Goal: Task Accomplishment & Management: Use online tool/utility

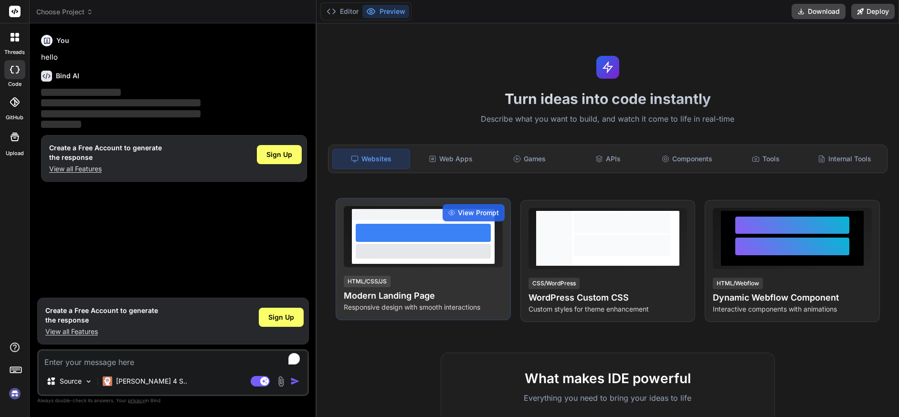
type textarea "x"
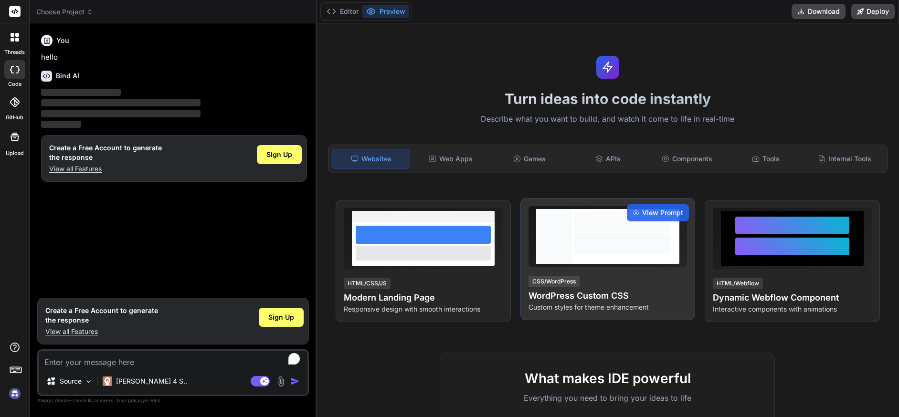
click at [587, 249] on div at bounding box center [622, 244] width 96 height 21
click at [654, 213] on span "View Prompt" at bounding box center [662, 213] width 41 height 10
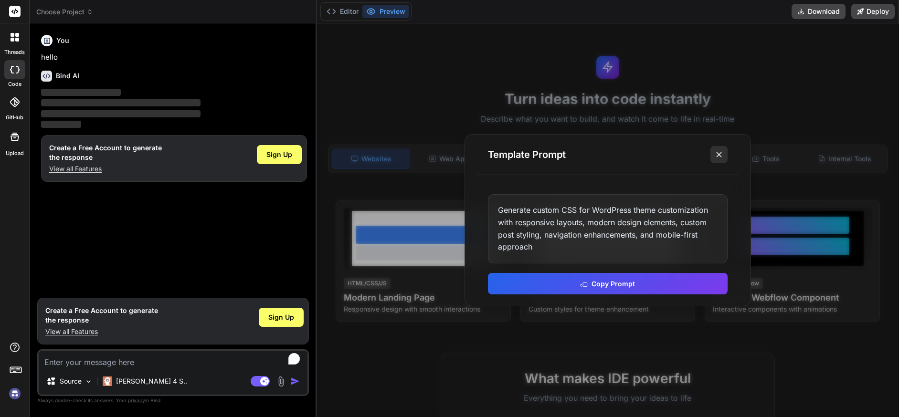
click at [717, 157] on line at bounding box center [719, 154] width 5 height 5
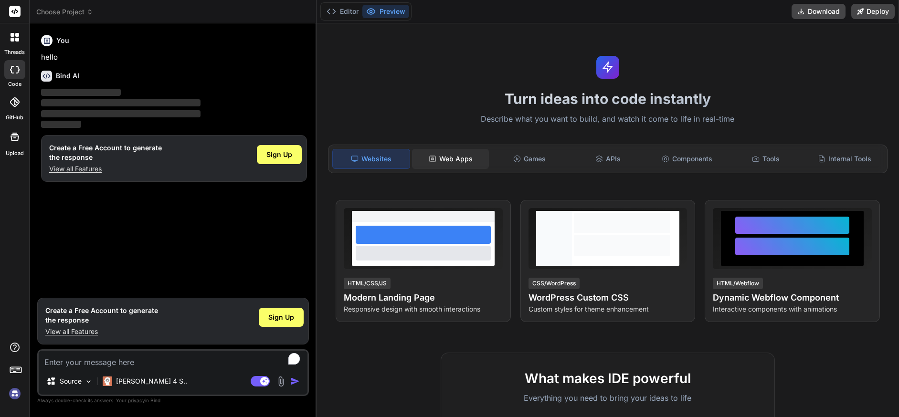
click at [455, 156] on div "Web Apps" at bounding box center [450, 159] width 77 height 20
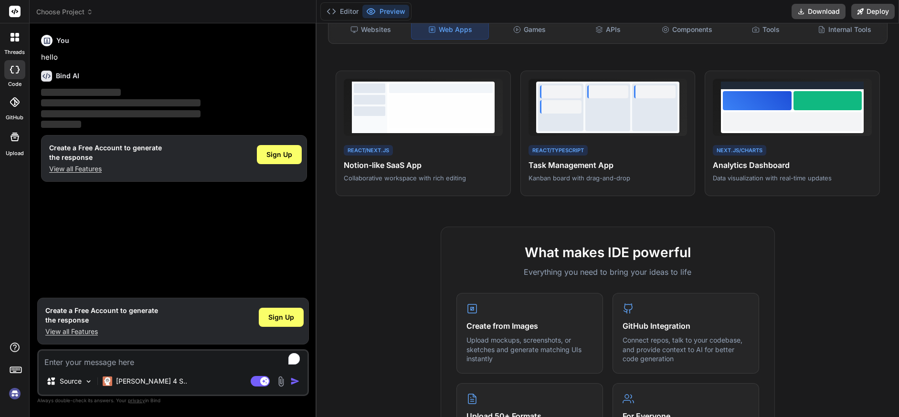
scroll to position [191, 0]
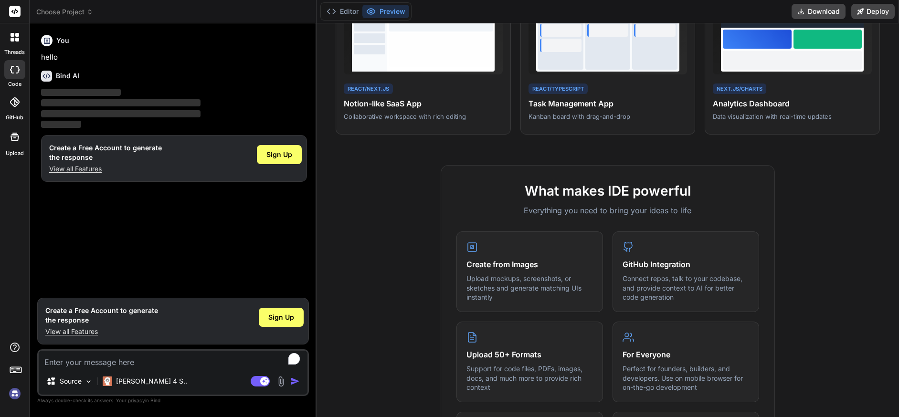
click at [102, 363] on textarea "To enrich screen reader interactions, please activate Accessibility in Grammarl…" at bounding box center [173, 359] width 269 height 17
type textarea "c"
type textarea "x"
type textarea "ca"
type textarea "x"
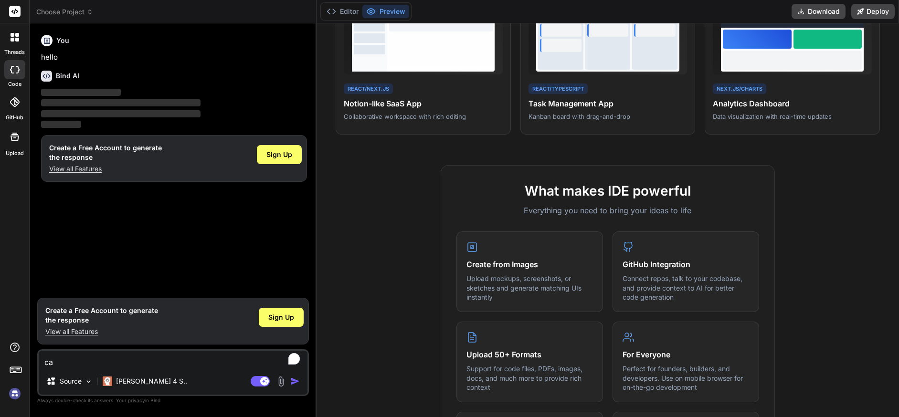
type textarea "can"
type textarea "x"
type textarea "can"
type textarea "x"
type textarea "can b"
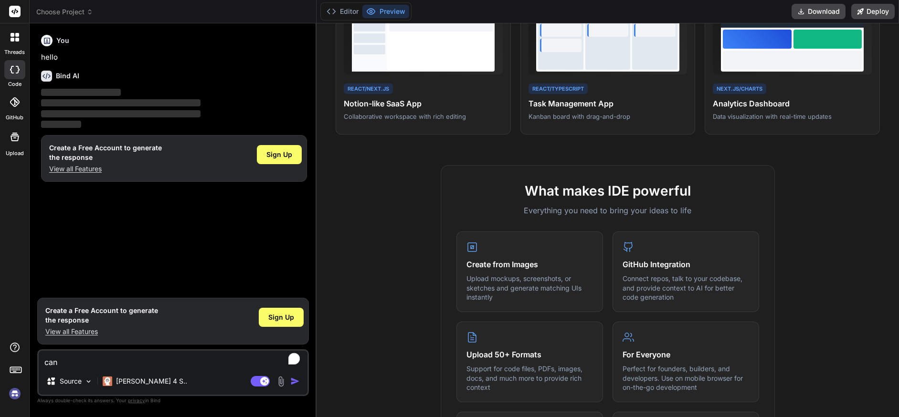
type textarea "x"
type textarea "can bi"
type textarea "x"
type textarea "can bin"
type textarea "x"
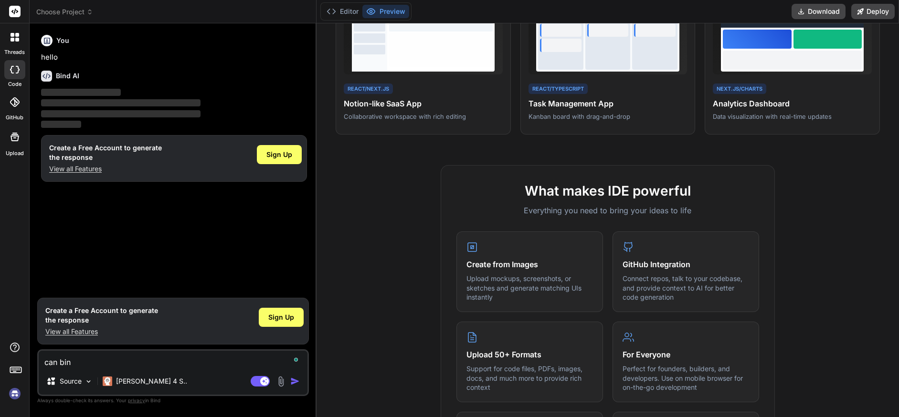
type textarea "can bind"
type textarea "x"
type textarea "can bind"
type textarea "x"
type textarea "can bind A"
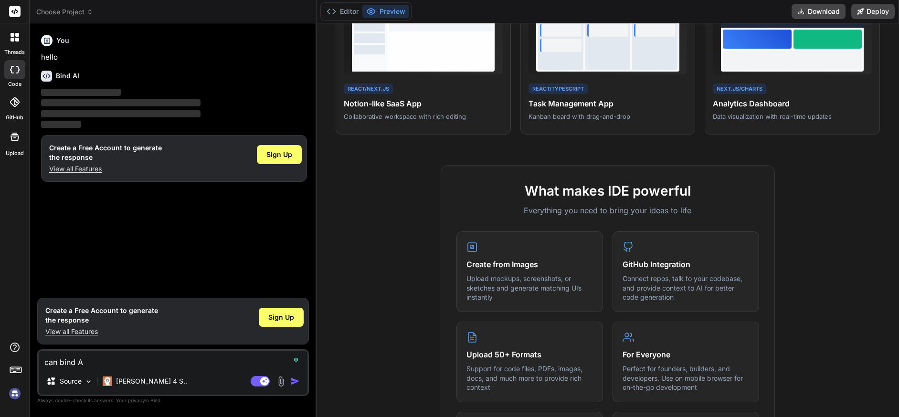
type textarea "x"
type textarea "can bind AI"
type textarea "x"
type textarea "can bind AI"
type textarea "x"
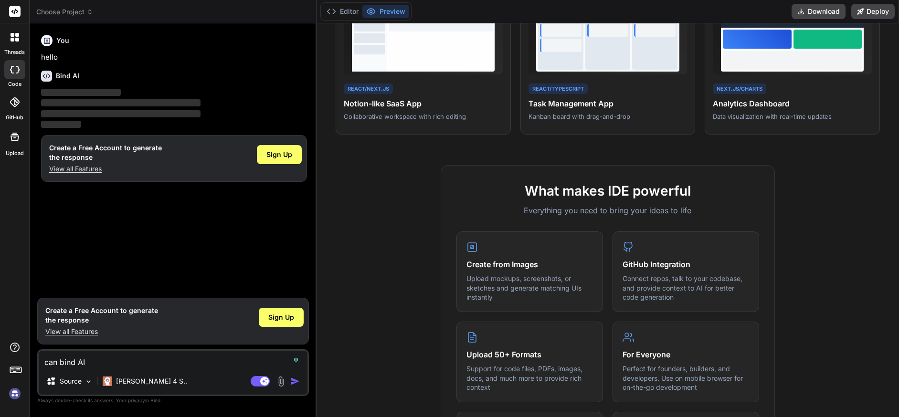
type textarea "can bind AI b"
type textarea "x"
type textarea "can bind AI bu"
type textarea "x"
type textarea "can bind AI bui"
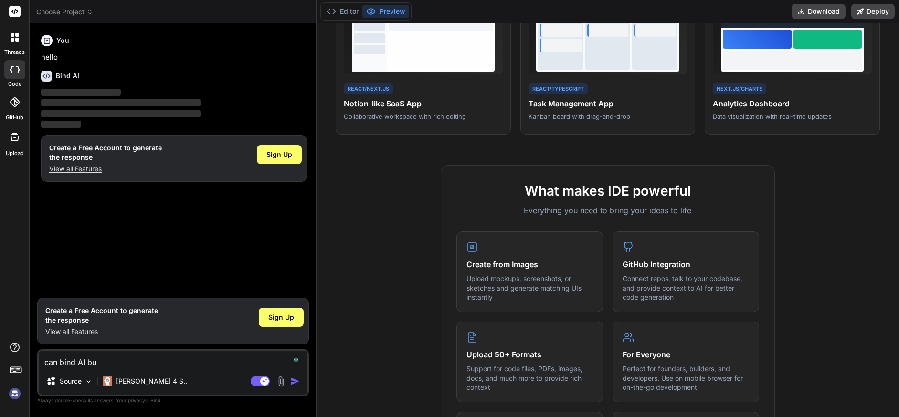
type textarea "x"
type textarea "can bind AI buil"
type textarea "x"
type textarea "can bind AI build"
type textarea "x"
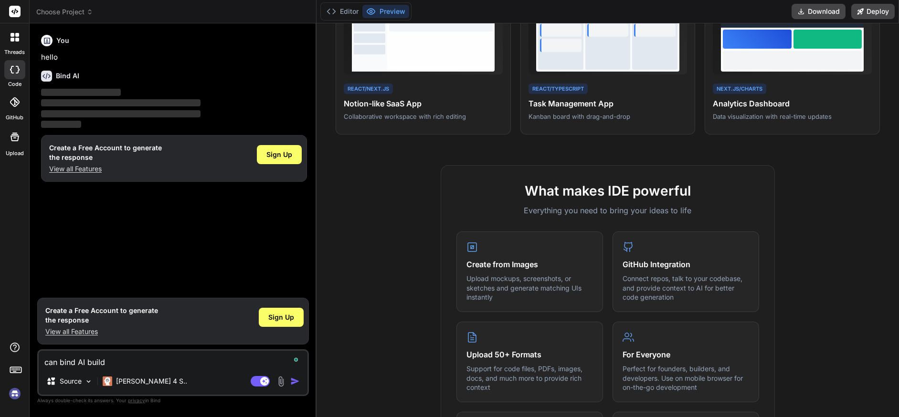
type textarea "can bind AI build"
type textarea "x"
type textarea "can bind AI build a"
type textarea "x"
type textarea "can bind AI build ap"
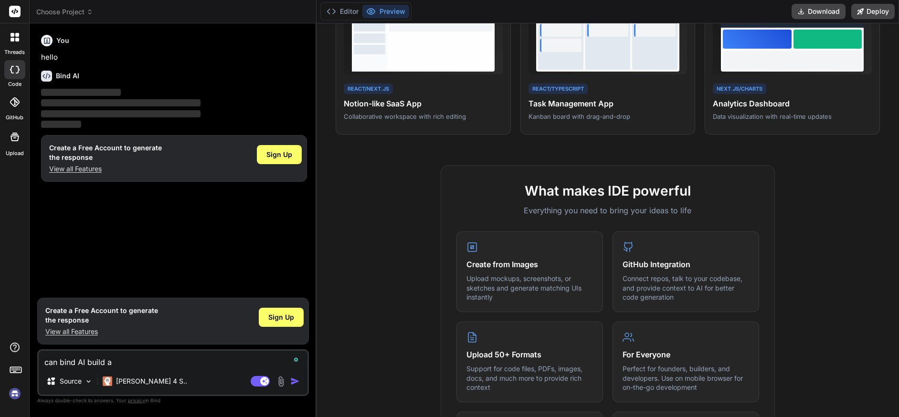
type textarea "x"
type textarea "can bind AI build aps"
type textarea "x"
type textarea "can bind AI build apss"
type textarea "x"
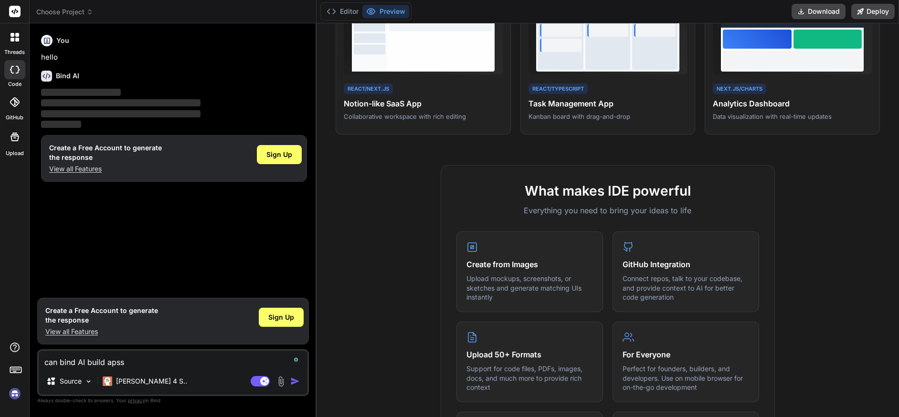
type textarea "can bind AI build apss"
type textarea "x"
type textarea "can bind AI build apss f"
type textarea "x"
type textarea "can bind AI build apss"
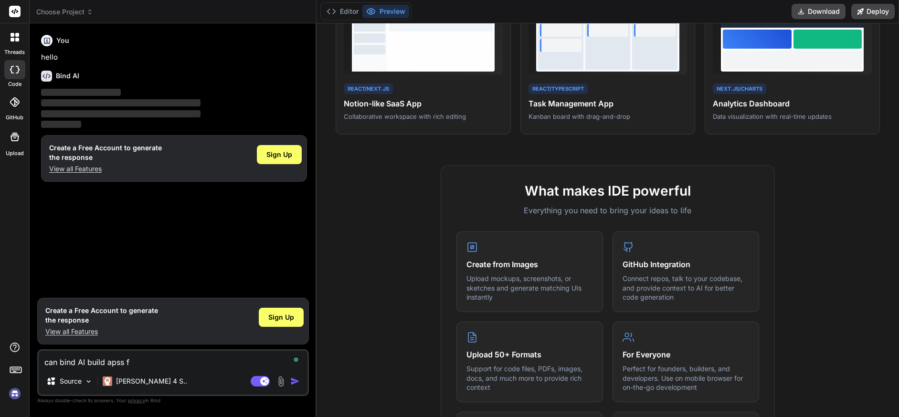
type textarea "x"
type textarea "can bind AI build apss"
type textarea "x"
type textarea "can bind AI build aps"
type textarea "x"
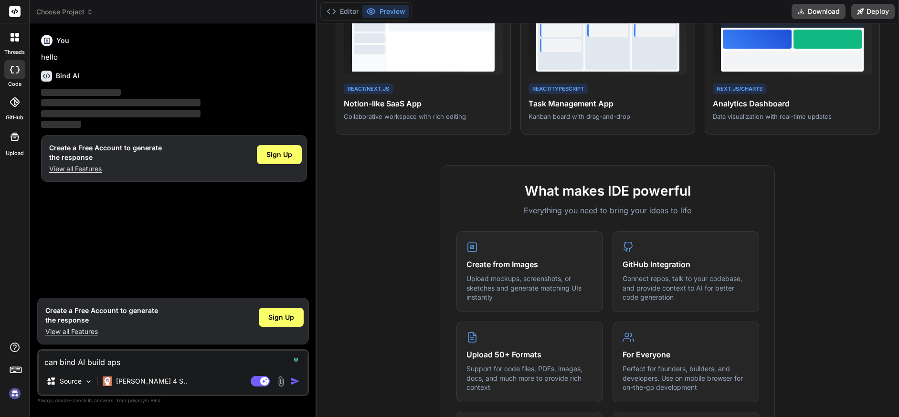
type textarea "can bind AI build ap"
type textarea "x"
type textarea "can bind AI build appo"
type textarea "x"
type textarea "can bind AI build appos"
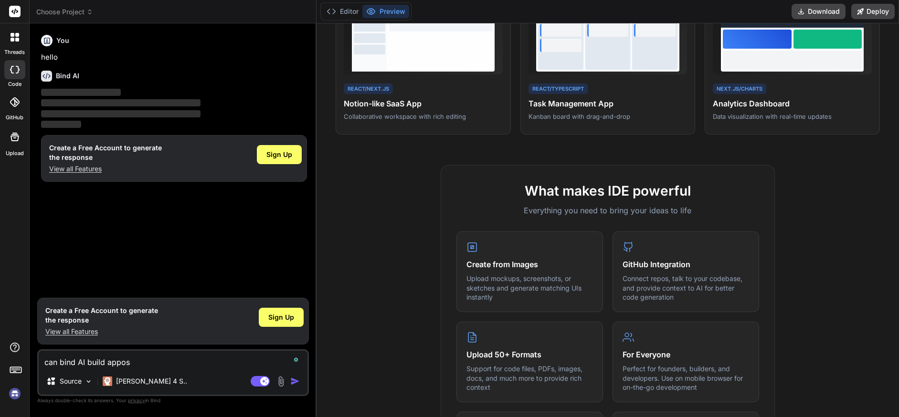
type textarea "x"
type textarea "can bind AI build appo"
type textarea "x"
type textarea "can bind AI build app"
type textarea "x"
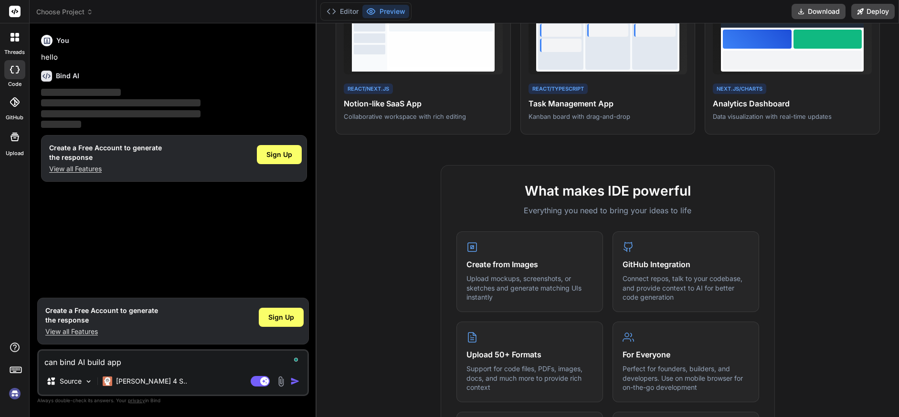
type textarea "can bind AI build apps"
type textarea "x"
type textarea "can bind AI build apps"
type textarea "x"
type textarea "can bind AI build apps f"
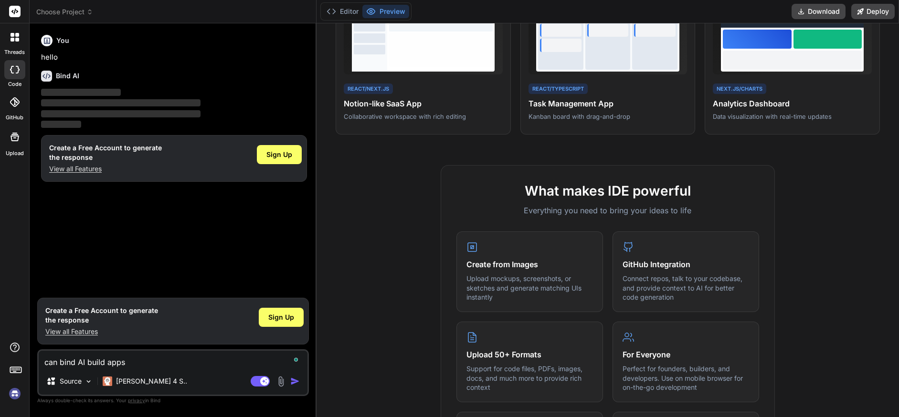
type textarea "x"
type textarea "can bind AI build apps"
type textarea "x"
type textarea "can bind AI build apps f"
type textarea "x"
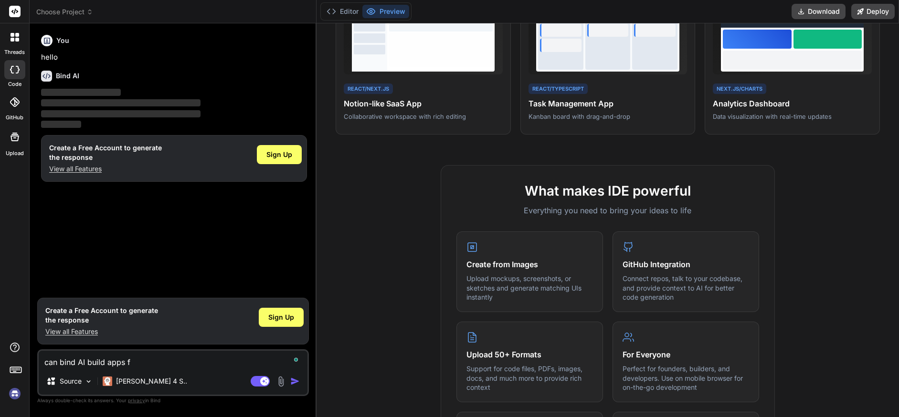
type textarea "can bind AI build apps fo"
type textarea "x"
type textarea "can bind AI build apps for"
type textarea "x"
type textarea "can bind AI build apps for"
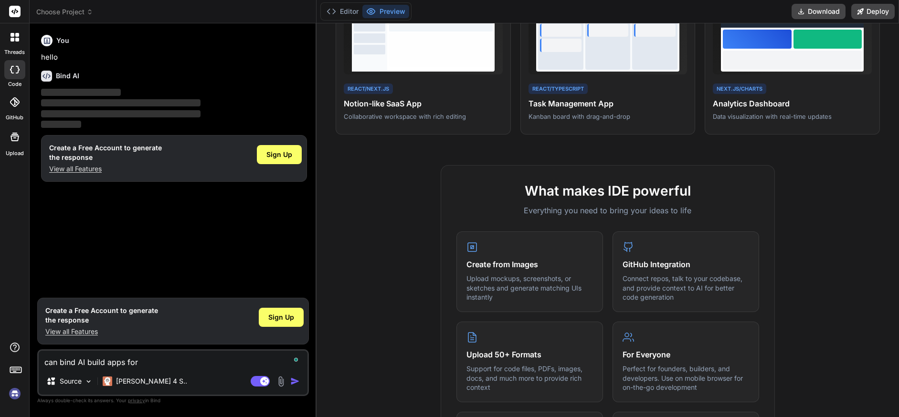
type textarea "x"
type textarea "can bind AI build apps for a"
type textarea "x"
type textarea "can bind AI build apps for ap"
type textarea "x"
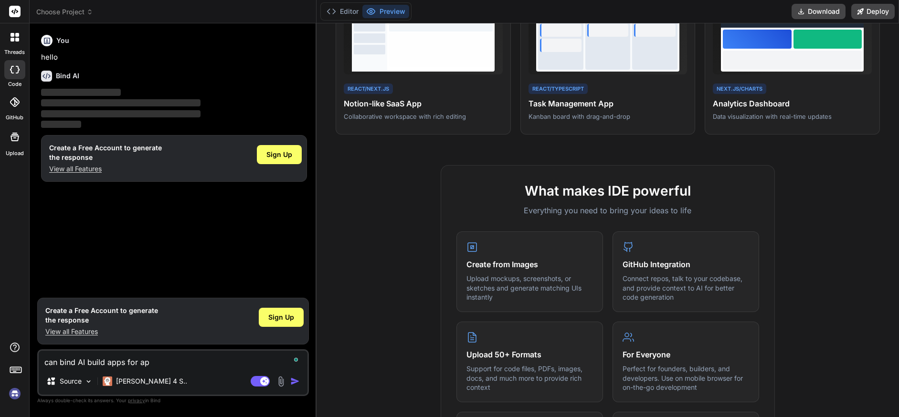
type textarea "can bind AI build apps for app"
type textarea "x"
type textarea "can bind AI build apps for appl"
type textarea "x"
type textarea "can bind AI build apps for apple"
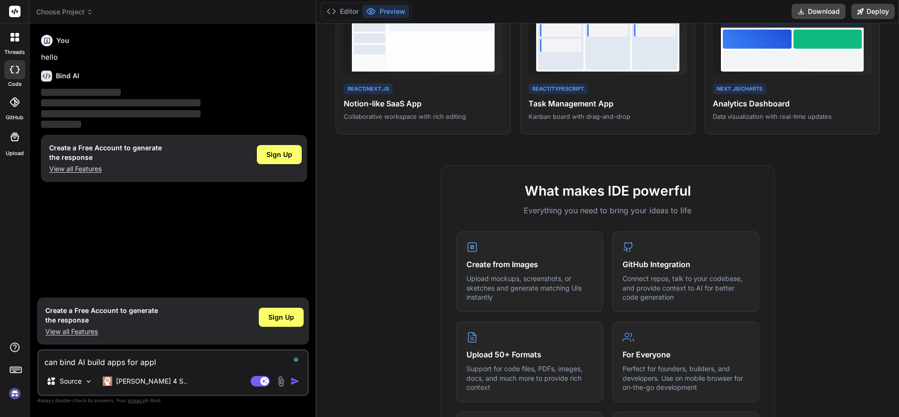
type textarea "x"
type textarea "can bind AI build apps for apple"
type textarea "x"
type textarea "can bind AI build apps for apple a"
type textarea "x"
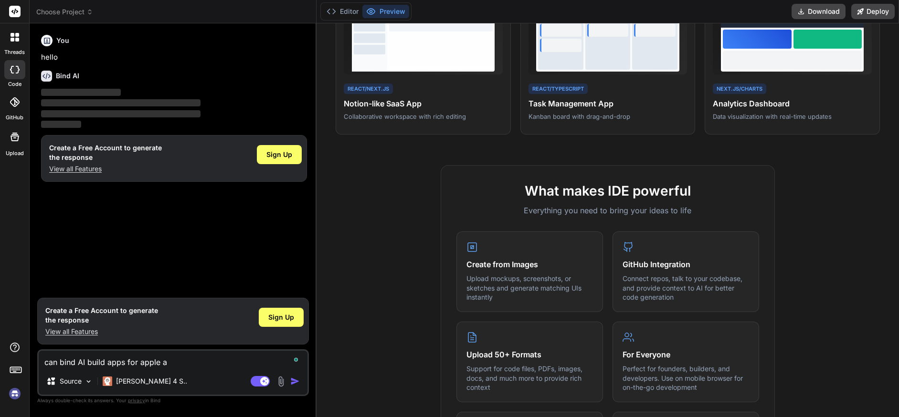
type textarea "can bind AI build apps for apple an"
type textarea "x"
type textarea "can bind AI build apps for apple and"
type textarea "x"
type textarea "can bind AI build apps for apple and"
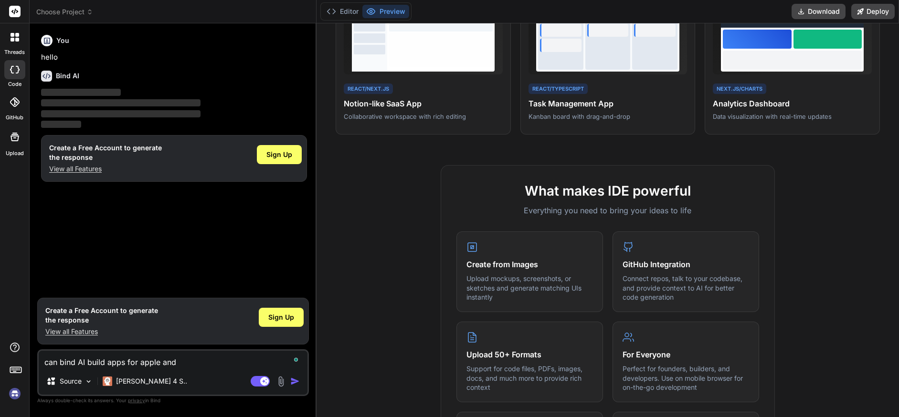
type textarea "x"
type textarea "can bind AI build apps for apple and a"
type textarea "x"
type textarea "can bind AI build apps for apple and an"
type textarea "x"
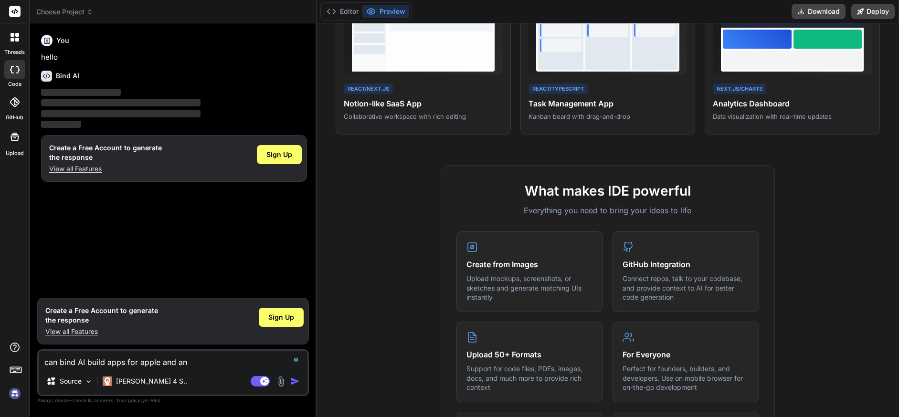
type textarea "can bind AI build apps for apple and and"
type textarea "x"
type textarea "can bind AI build apps for apple and andr"
type textarea "x"
type textarea "can bind AI build apps for apple and andro"
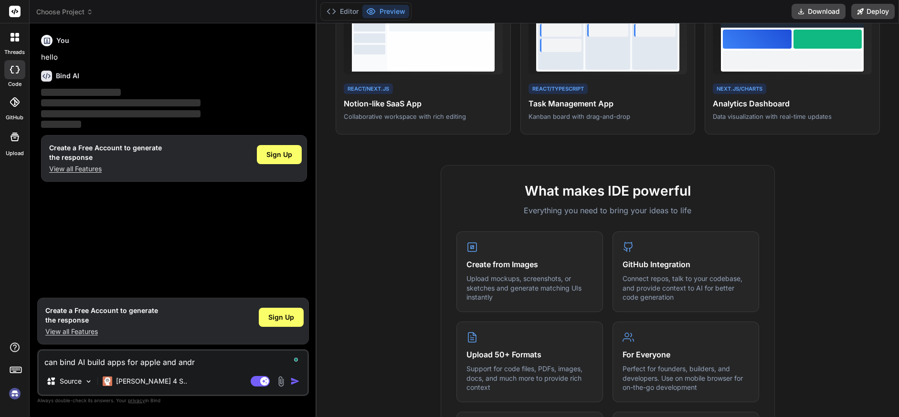
type textarea "x"
type textarea "can bind AI build apps for apple and androi"
type textarea "x"
type textarea "can bind AI build apps for apple and android"
type textarea "x"
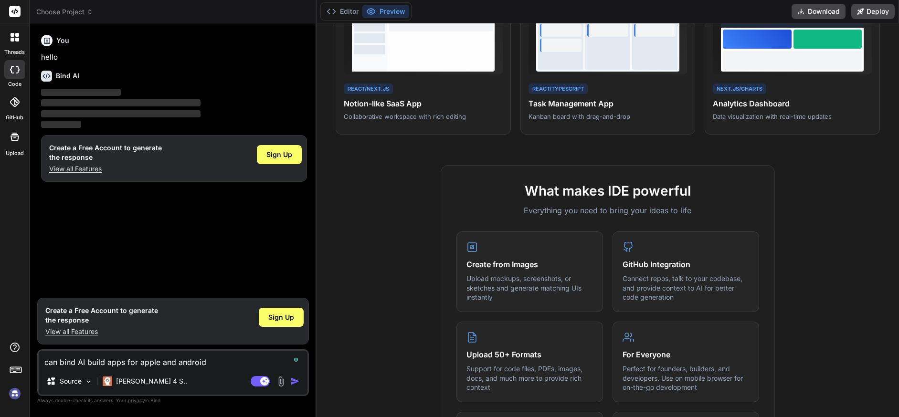
type textarea "can bind AI build apps for apple and android?"
type textarea "x"
type textarea "can bind AI build apps for apple and android?"
click at [290, 382] on img "button" at bounding box center [295, 382] width 10 height 10
click at [294, 382] on img "button" at bounding box center [295, 382] width 10 height 10
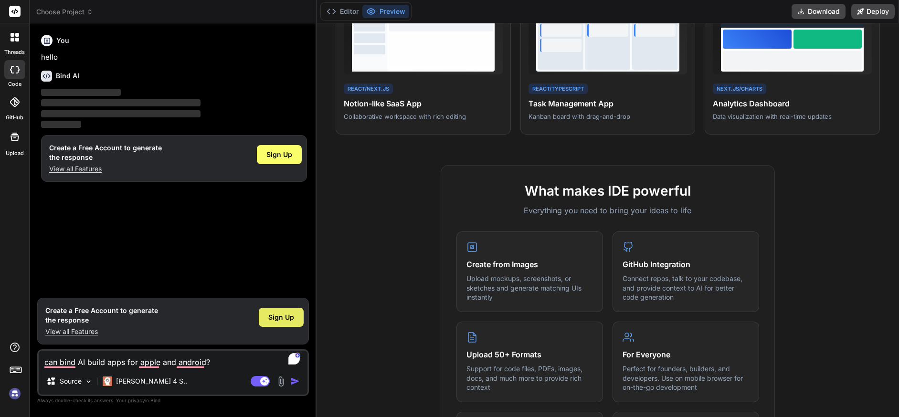
click at [276, 318] on span "Sign Up" at bounding box center [281, 318] width 26 height 10
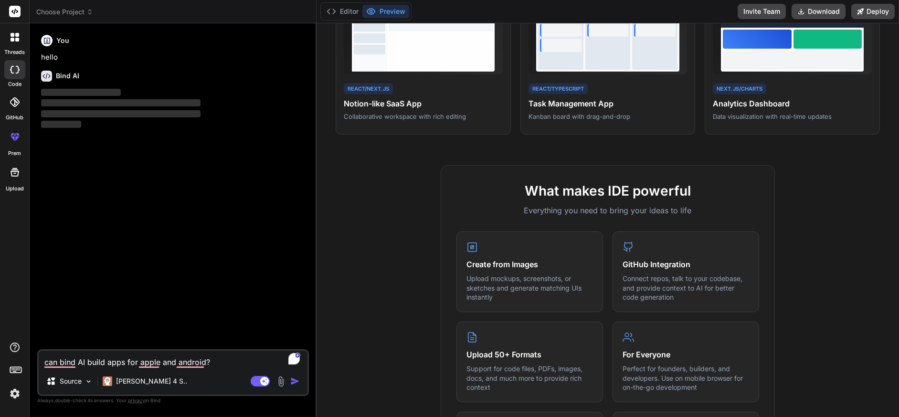
click at [297, 382] on img "button" at bounding box center [295, 382] width 10 height 10
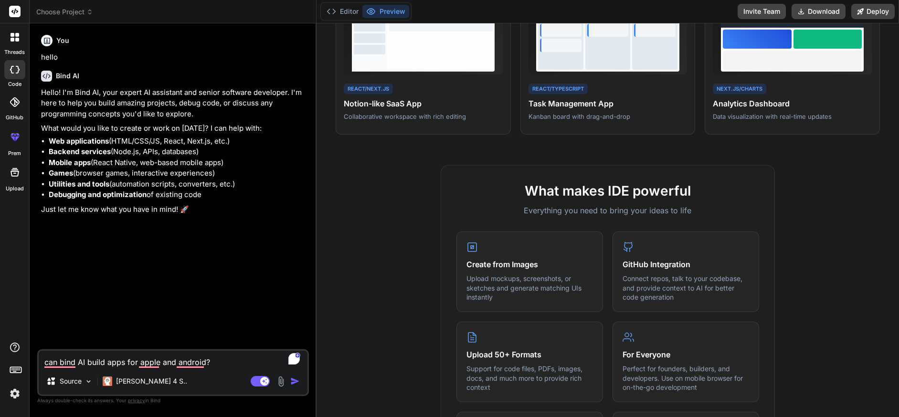
click at [293, 380] on img "button" at bounding box center [295, 382] width 10 height 10
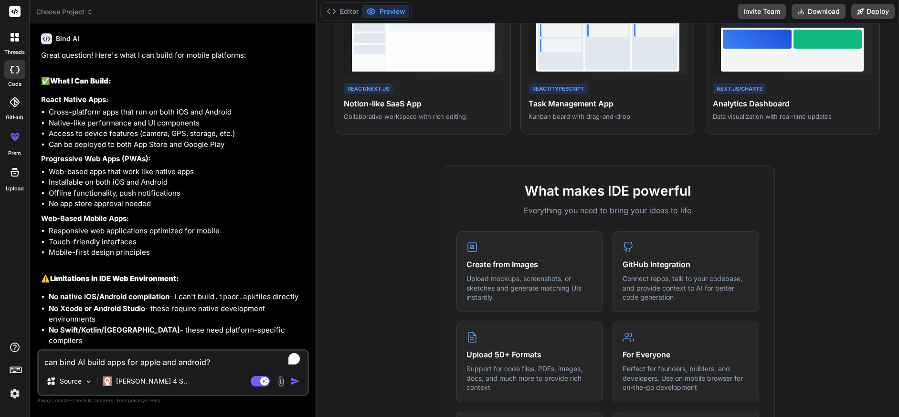
scroll to position [238, 0]
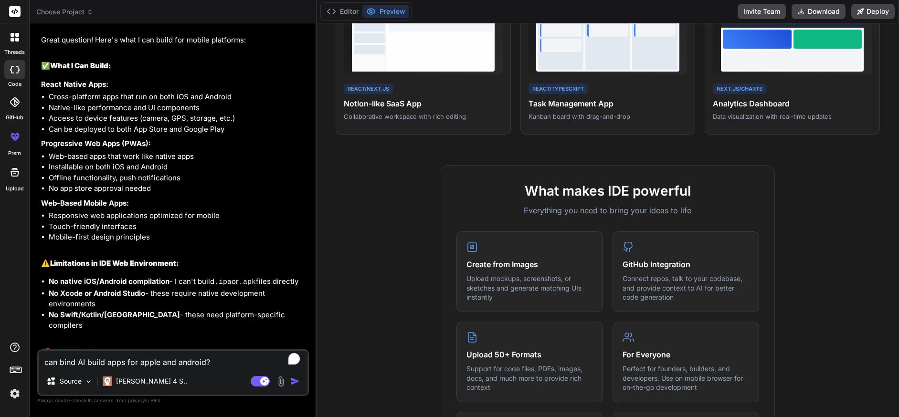
type textarea "x"
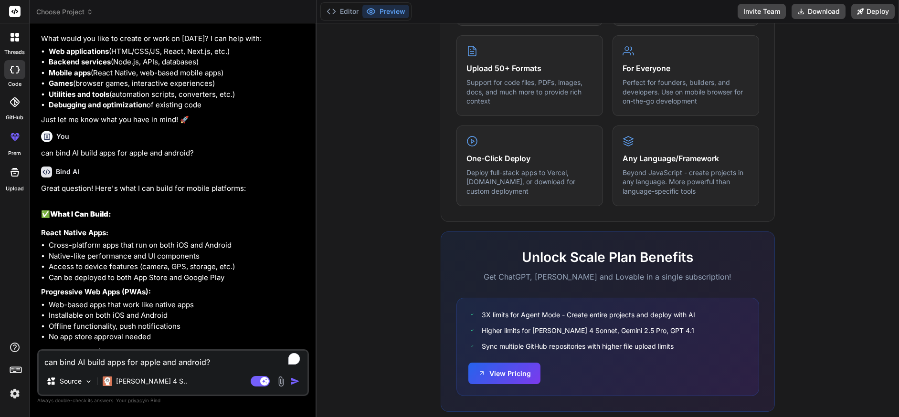
scroll to position [191, 0]
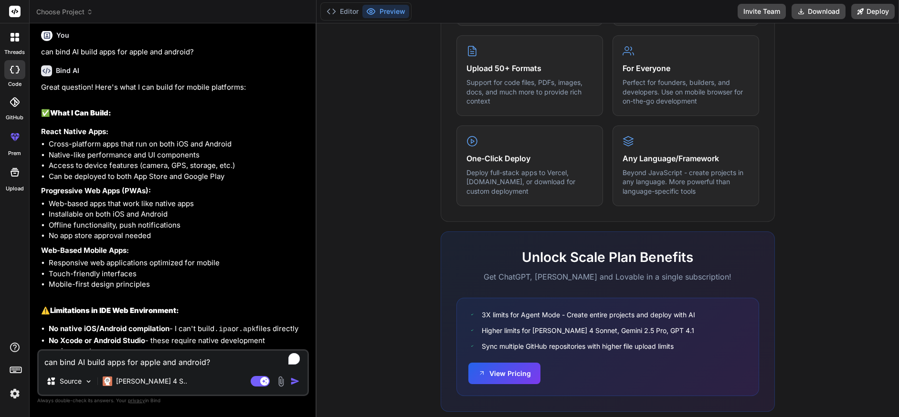
click at [154, 360] on textarea "can bind AI build apps for apple and android?" at bounding box center [173, 359] width 269 height 17
type textarea "c"
type textarea "x"
type textarea "ca"
type textarea "x"
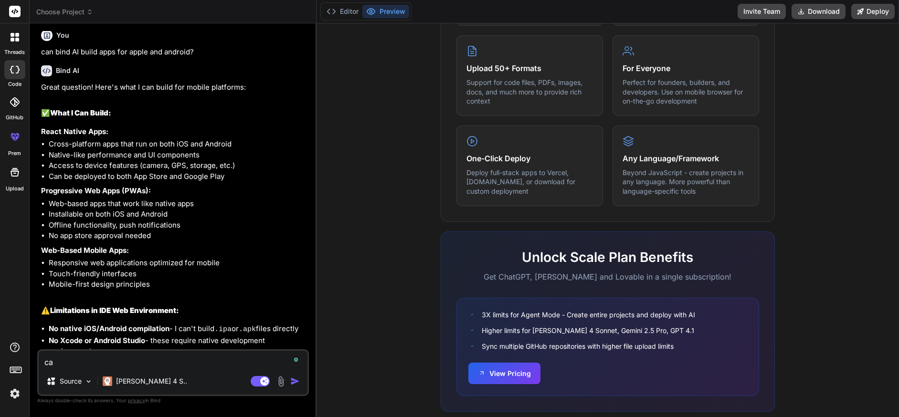
type textarea "can"
type textarea "x"
type textarea "can"
type textarea "x"
type textarea "can y"
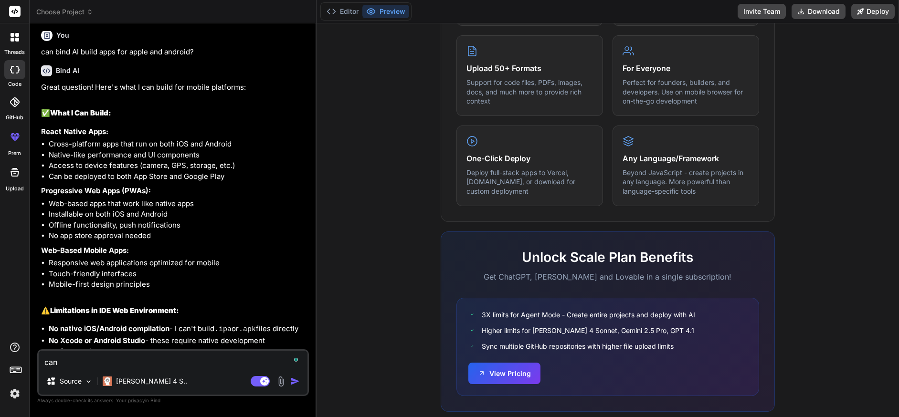
type textarea "x"
type textarea "can yo"
type textarea "x"
type textarea "can you"
type textarea "x"
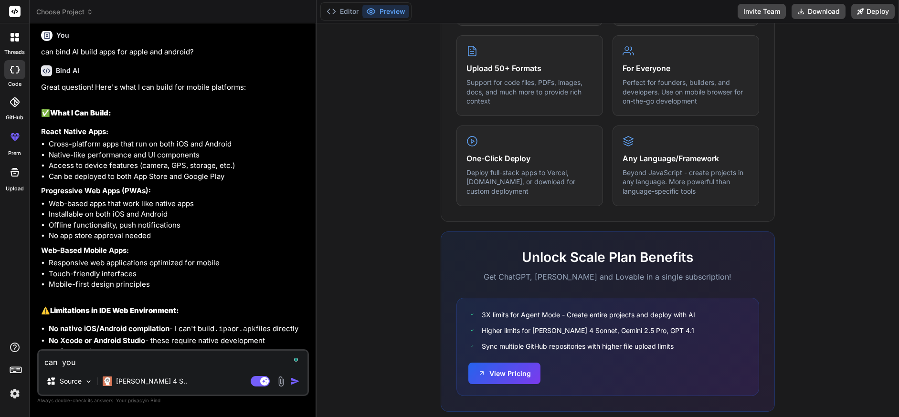
type textarea "can you"
type textarea "x"
type textarea "can you b"
type textarea "x"
type textarea "can you bu"
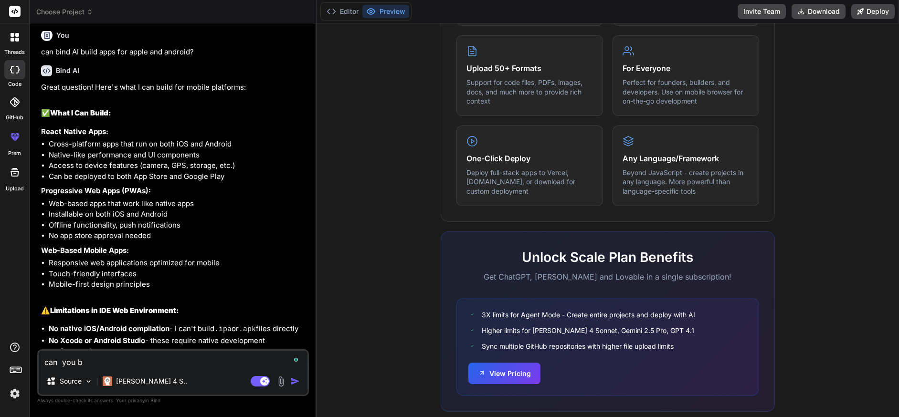
type textarea "x"
type textarea "can you bui"
type textarea "x"
type textarea "can you buil"
type textarea "x"
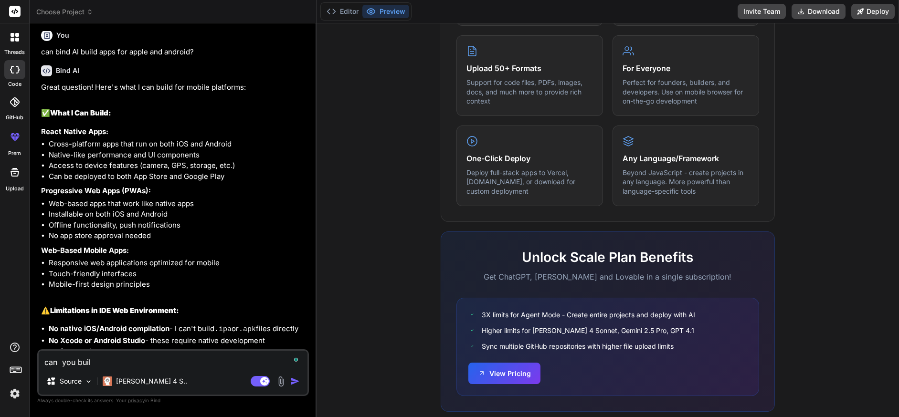
type textarea "can you build"
type textarea "x"
type textarea "can you build"
type textarea "x"
type textarea "can you build a"
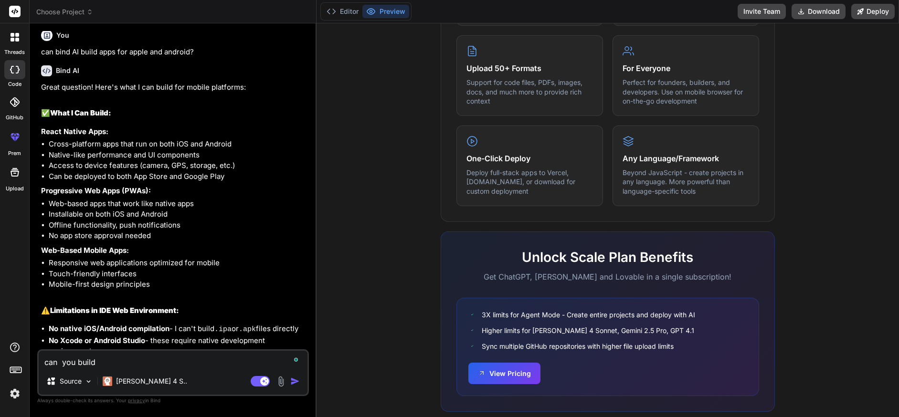
type textarea "x"
type textarea "can you build an"
type textarea "x"
type textarea "can you build an"
type textarea "x"
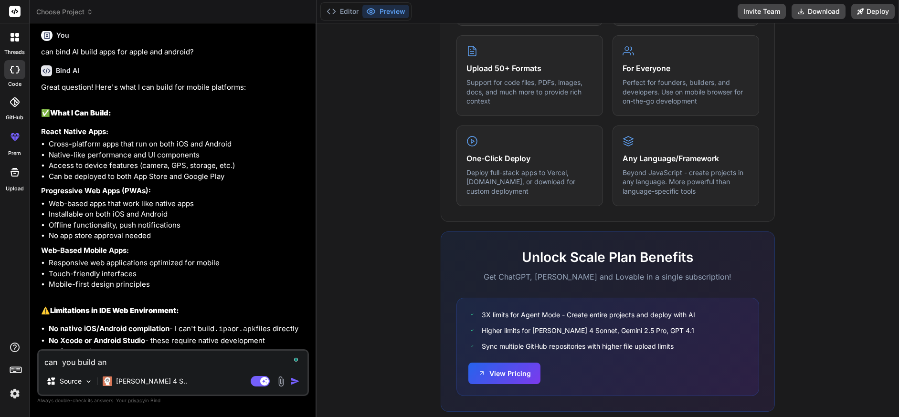
type textarea "can you build an a"
type textarea "x"
type textarea "can you build an ap"
type textarea "x"
type textarea "can you build an app"
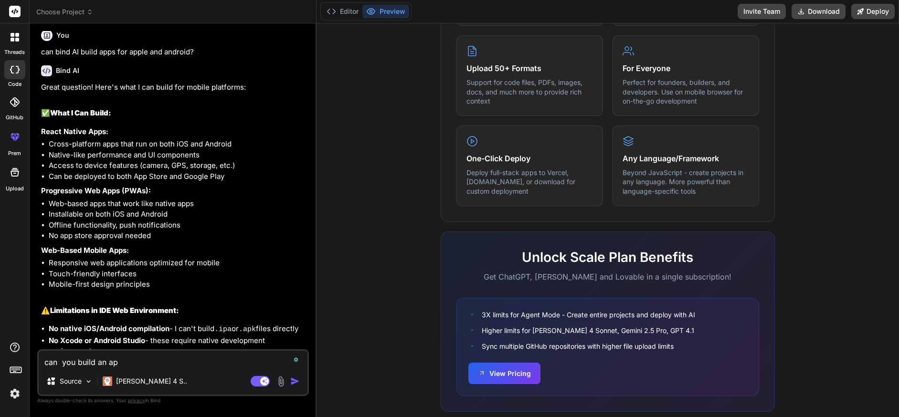
type textarea "x"
type textarea "can you build an app"
type textarea "x"
type textarea "can you build an app t"
type textarea "x"
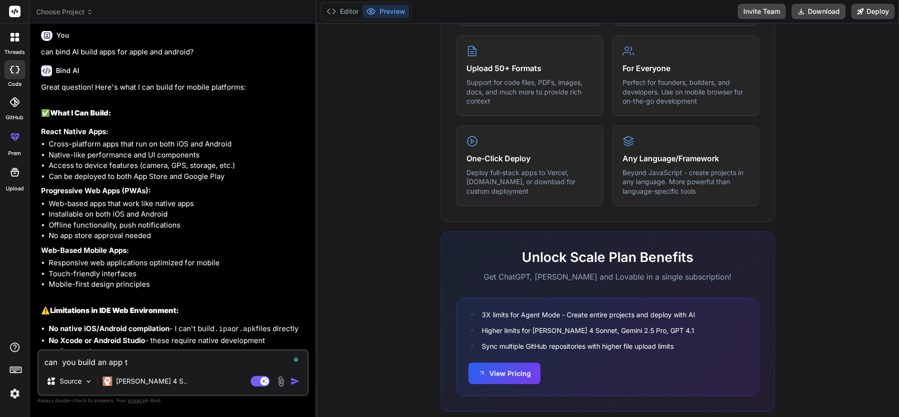
type textarea "can you build an app th"
type textarea "x"
type textarea "can you build an app tha"
type textarea "x"
type textarea "can you build an app that"
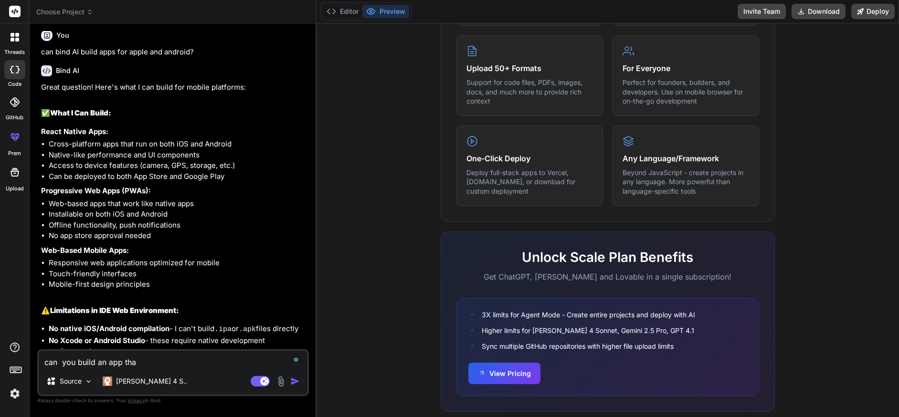
type textarea "x"
type textarea "can you build an app that"
type textarea "x"
type textarea "can you build an app that r"
type textarea "x"
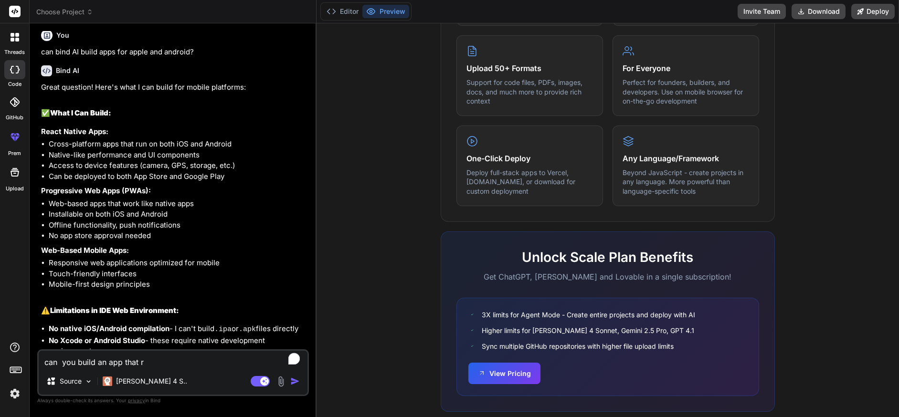
type textarea "can you build an app that re"
type textarea "x"
type textarea "can you build an app that ret"
type textarea "x"
type textarea "can you build an app that retr"
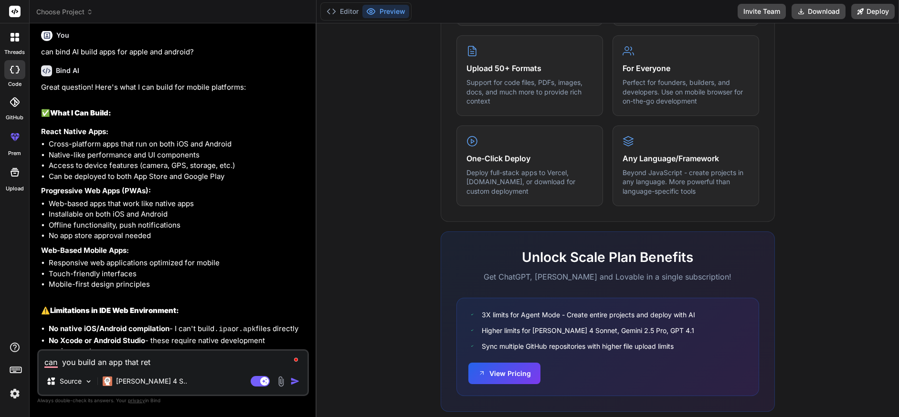
type textarea "x"
type textarea "can you build an app that retre"
type textarea "x"
type textarea "can you build an app that retrev"
type textarea "x"
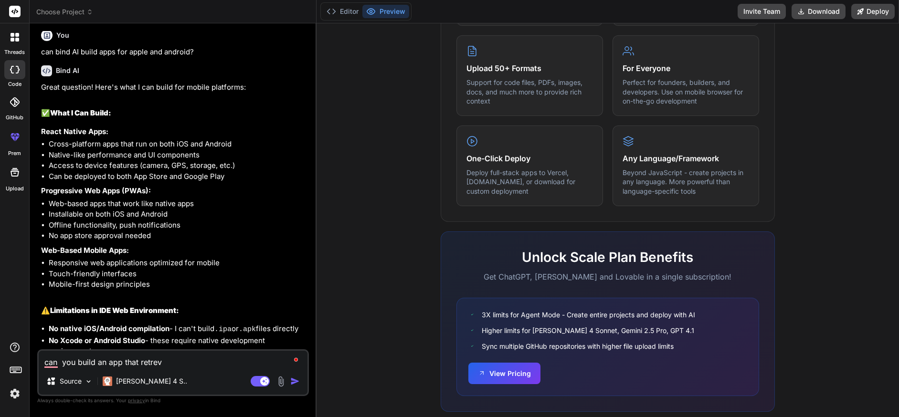
type textarea "can you build an app that retreve"
type textarea "x"
type textarea "can you build an app that retrev"
type textarea "x"
type textarea "can you build an app that retre"
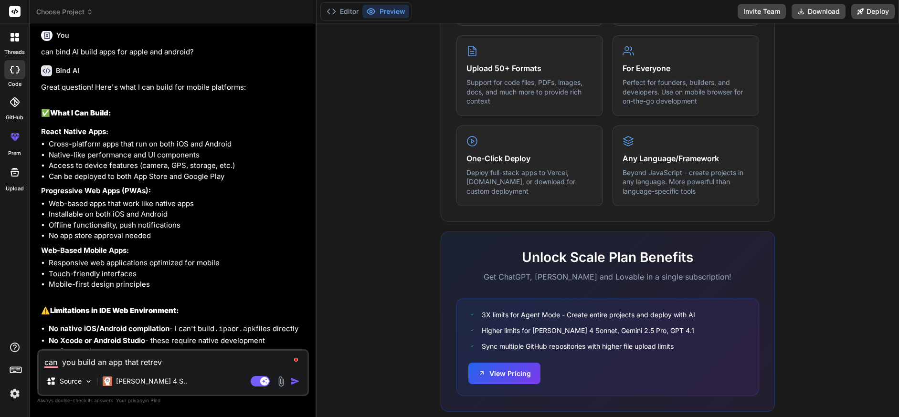
type textarea "x"
type textarea "can you build an app that retr"
type textarea "x"
type textarea "can you build an app that retri"
type textarea "x"
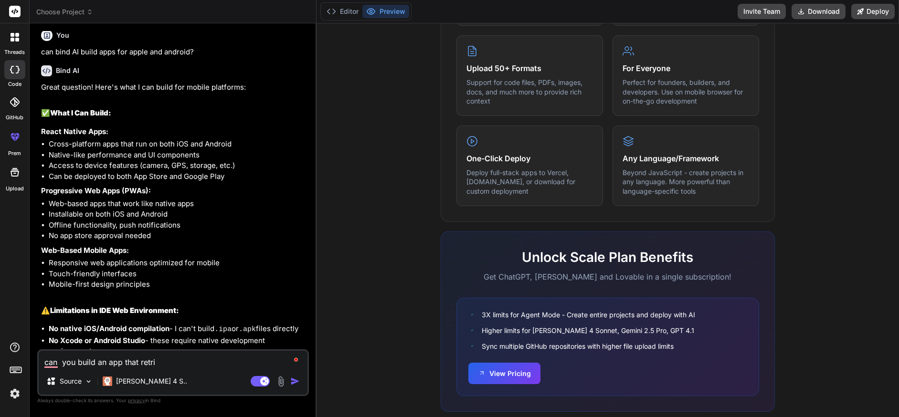
type textarea "can you build an app that retrie"
type textarea "x"
type textarea "can you build an app that retriev"
type textarea "x"
type textarea "can you build an app that retrieve"
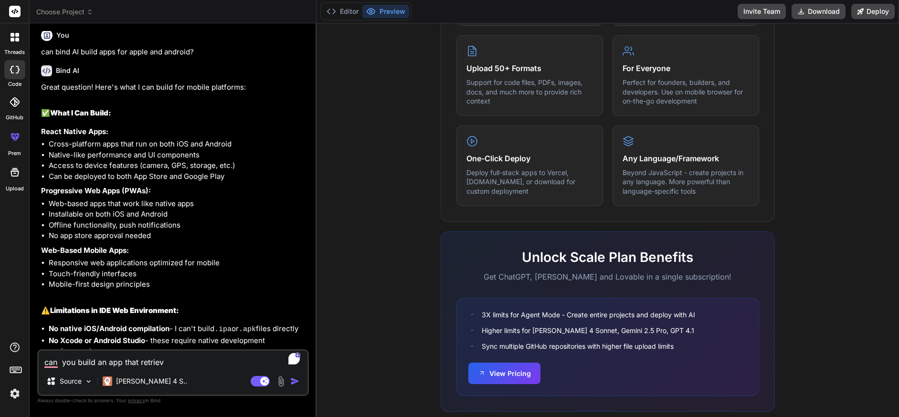
type textarea "x"
type textarea "can you build an app that retrieves"
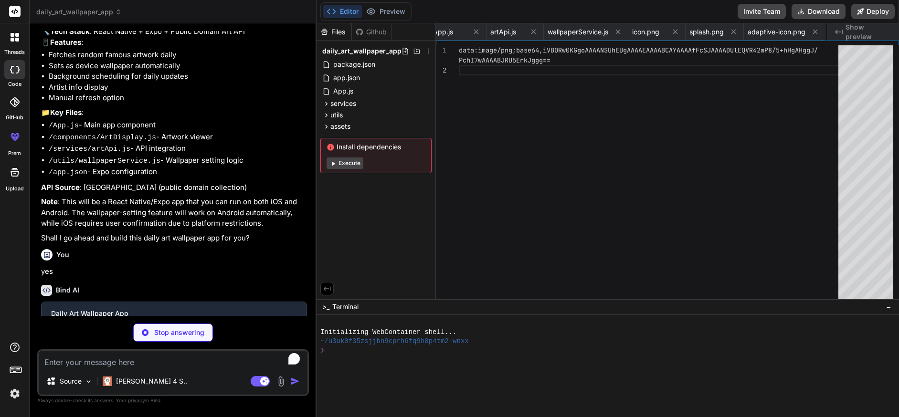
scroll to position [0, 191]
click at [350, 164] on button "Execute" at bounding box center [345, 163] width 37 height 11
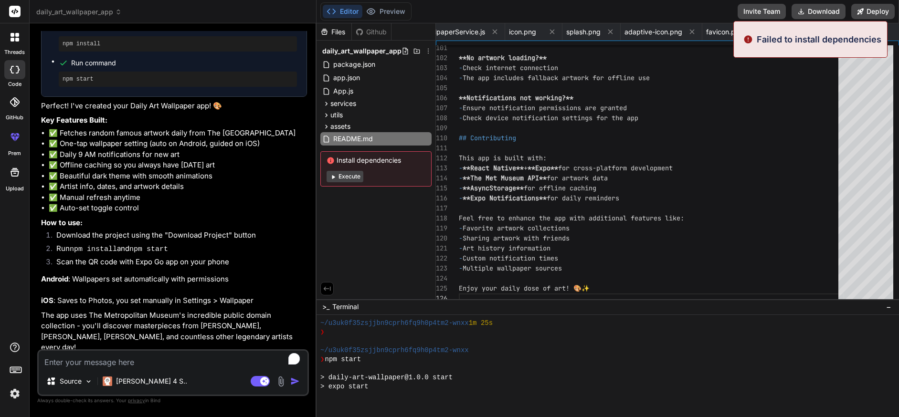
scroll to position [191, 0]
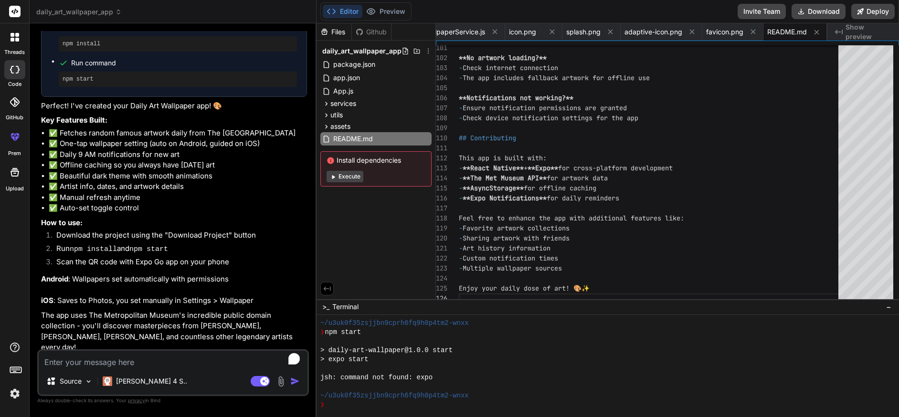
click at [136, 362] on textarea "To enrich screen reader interactions, please activate Accessibility in Grammarl…" at bounding box center [173, 359] width 269 height 17
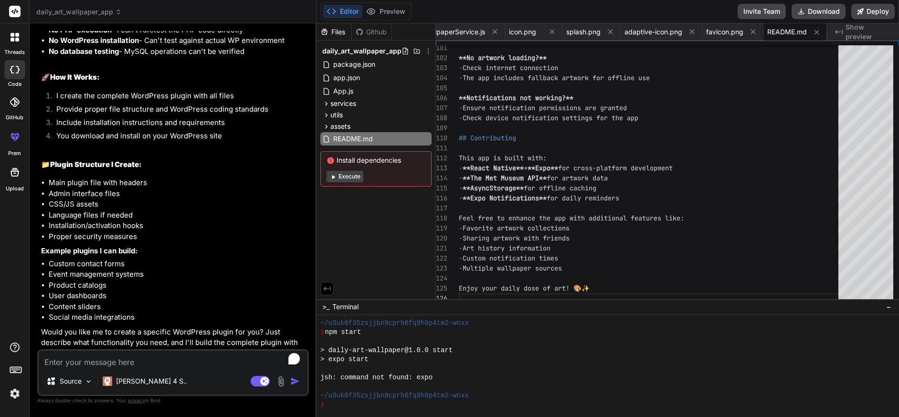
scroll to position [1862, 0]
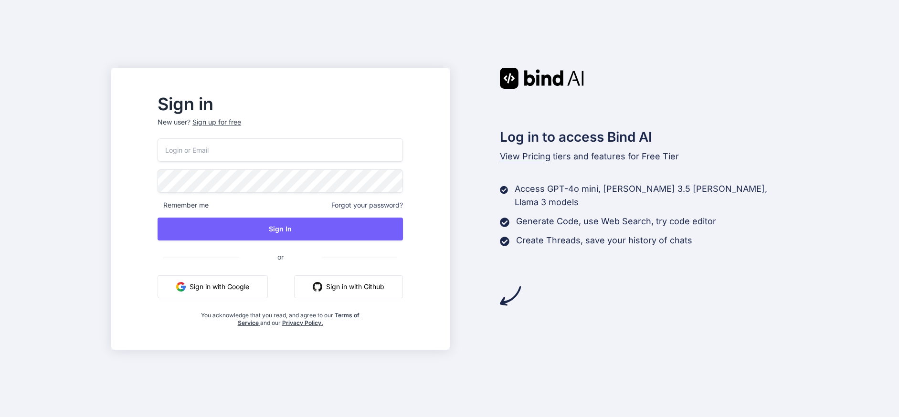
click at [269, 150] on input "email" at bounding box center [281, 150] width 246 height 23
type input "bill@"
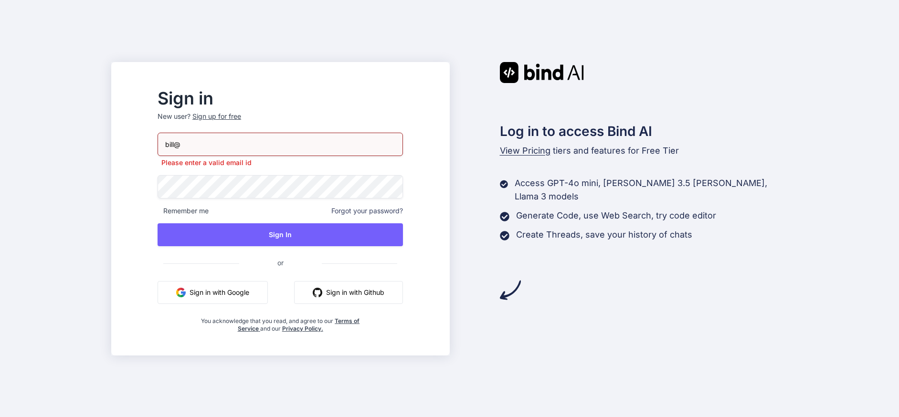
click at [241, 120] on div "Sign up for free" at bounding box center [217, 117] width 49 height 10
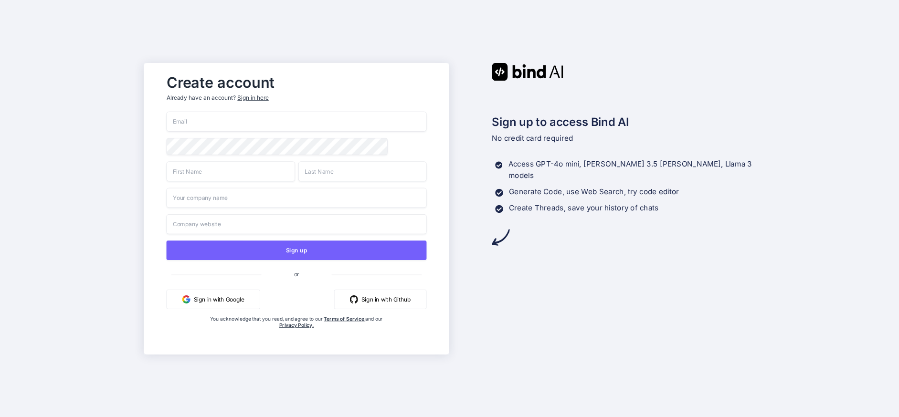
click at [206, 123] on input "email" at bounding box center [297, 122] width 260 height 20
type input "bill@appliedalchemy.com"
type input "Bill"
type input "Even"
type input "None"
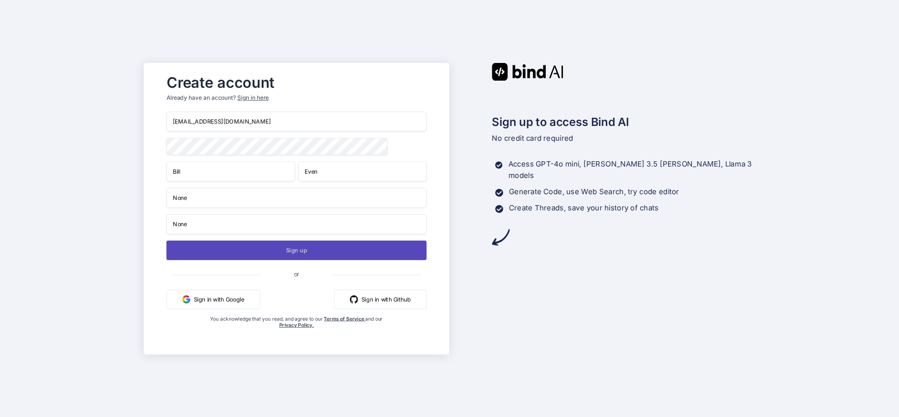
type input "None"
click at [305, 253] on button "Sign up" at bounding box center [297, 251] width 260 height 20
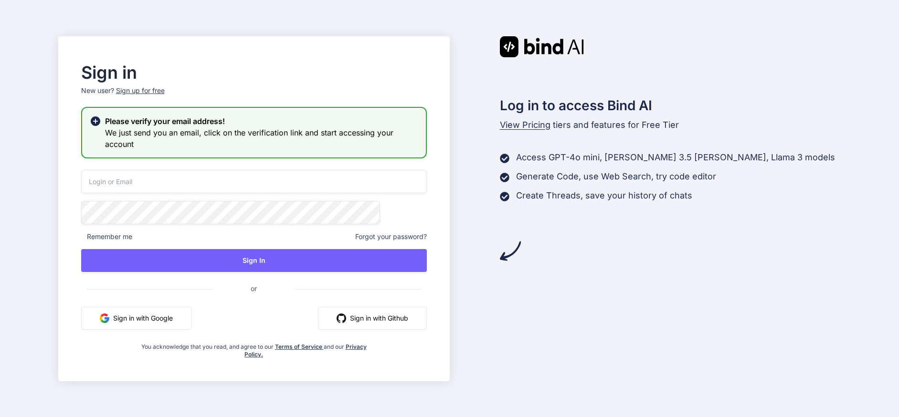
type input "bill@appliedalchemy.com"
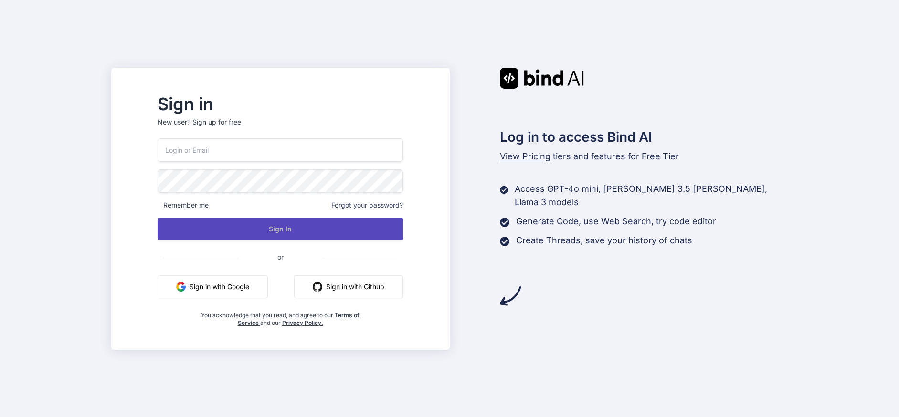
type input "bill@appliedalchemy.com"
click at [309, 230] on button "Sign In" at bounding box center [281, 229] width 246 height 23
click at [295, 227] on button "Sign In" at bounding box center [281, 229] width 246 height 23
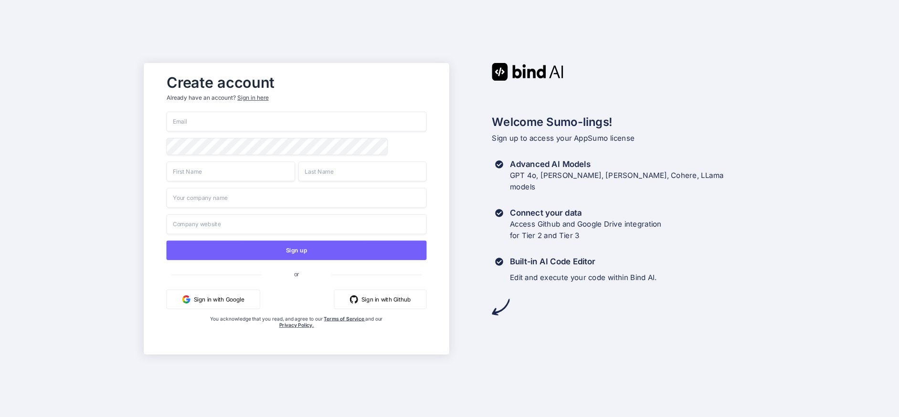
click at [238, 122] on input "email" at bounding box center [297, 122] width 260 height 20
type input "bill@thecomingwave.com"
click at [185, 174] on input "text" at bounding box center [231, 171] width 128 height 20
type input "Bill"
type input "Even"
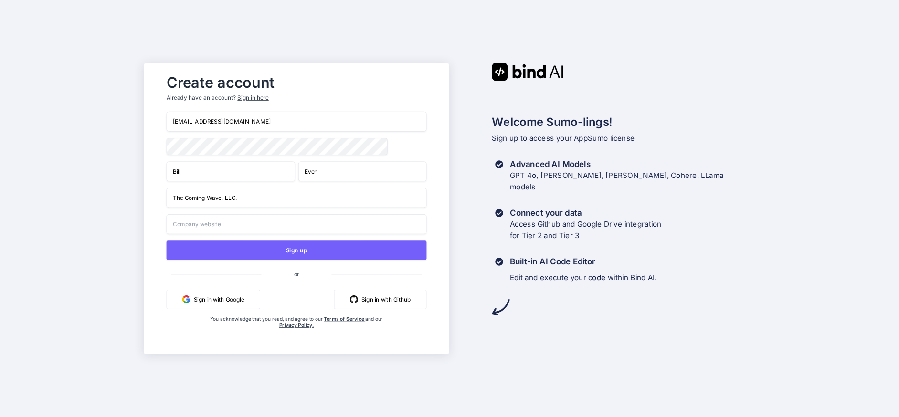
type input "The Coming Wave, LLC."
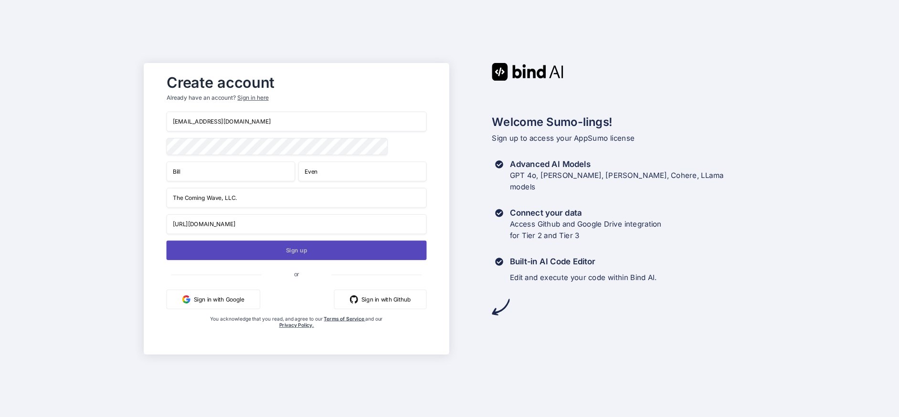
type input "https://thecomingwave.com"
click at [314, 252] on button "Sign up" at bounding box center [297, 251] width 260 height 20
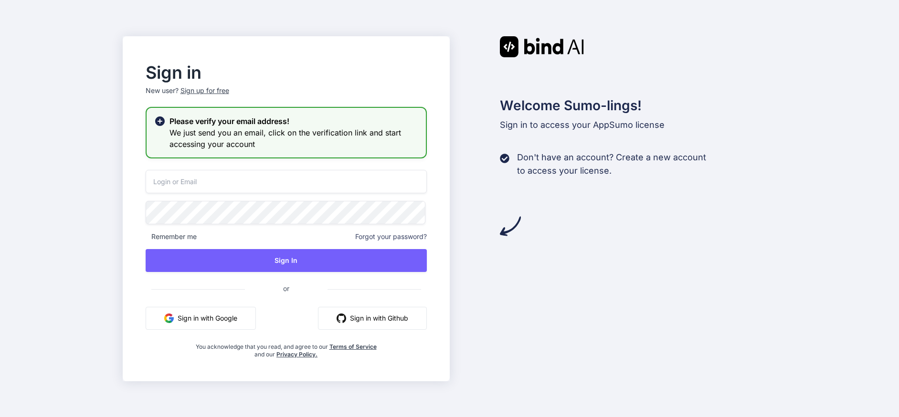
type input "bill@thecomingwave.com"
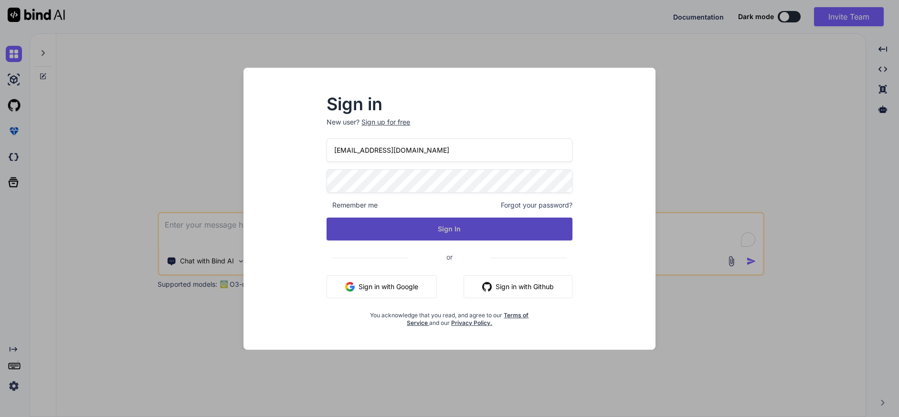
click at [435, 229] on button "Sign In" at bounding box center [450, 229] width 246 height 23
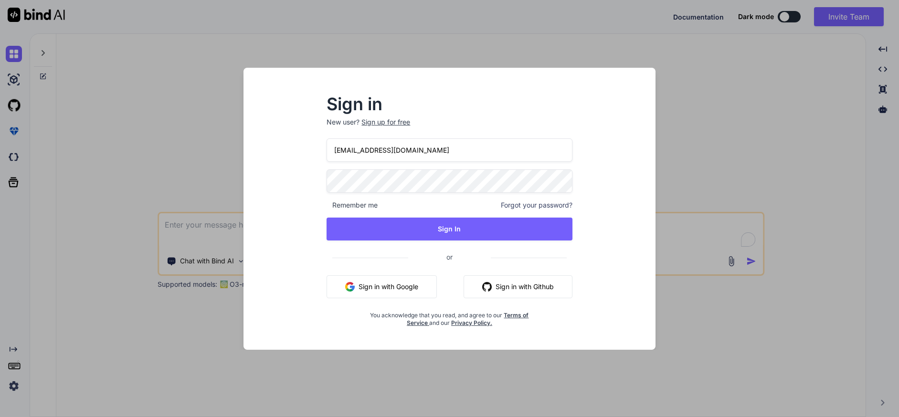
click at [419, 153] on input "[EMAIL_ADDRESS][DOMAIN_NAME]" at bounding box center [450, 150] width 246 height 23
type input "[EMAIL_ADDRESS][DOMAIN_NAME]"
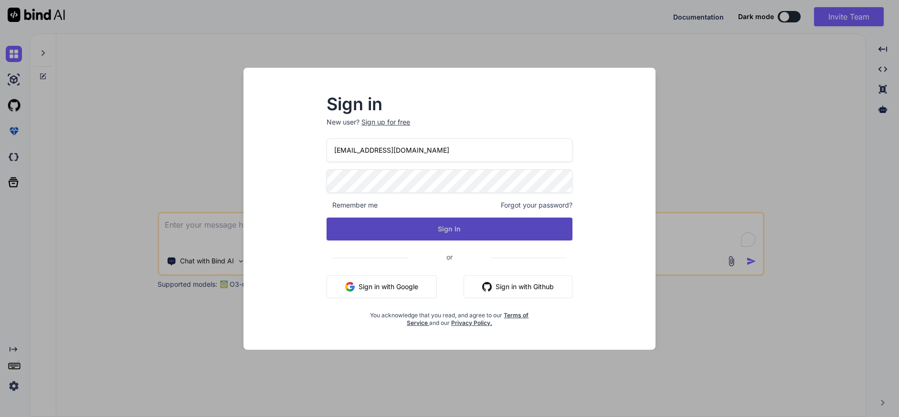
click at [454, 231] on button "Sign In" at bounding box center [450, 229] width 246 height 23
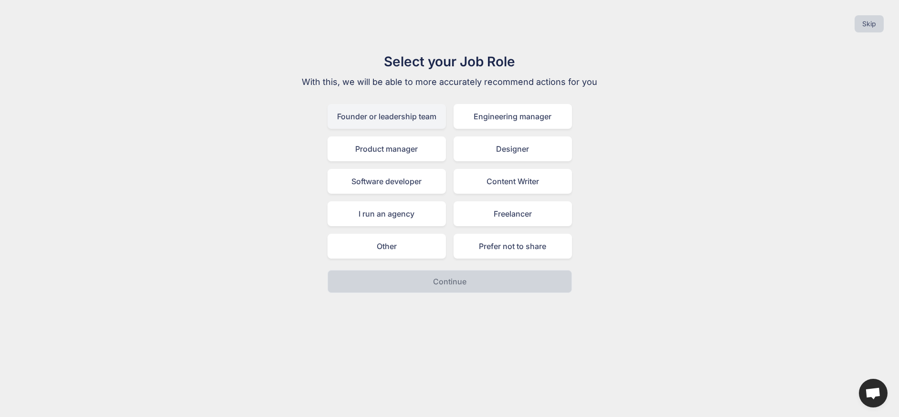
click at [386, 115] on div "Founder or leadership team" at bounding box center [387, 116] width 118 height 25
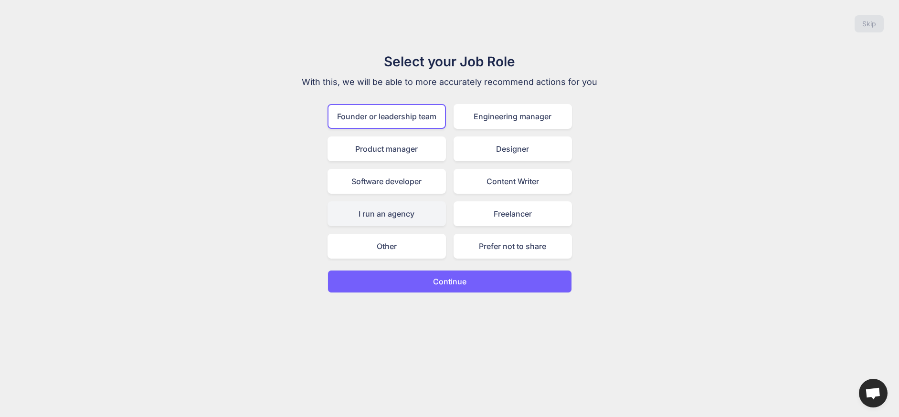
click at [409, 218] on div "I run an agency" at bounding box center [387, 214] width 118 height 25
click at [419, 118] on div "Founder or leadership team" at bounding box center [387, 116] width 118 height 25
click at [432, 275] on button "Continue" at bounding box center [450, 281] width 245 height 23
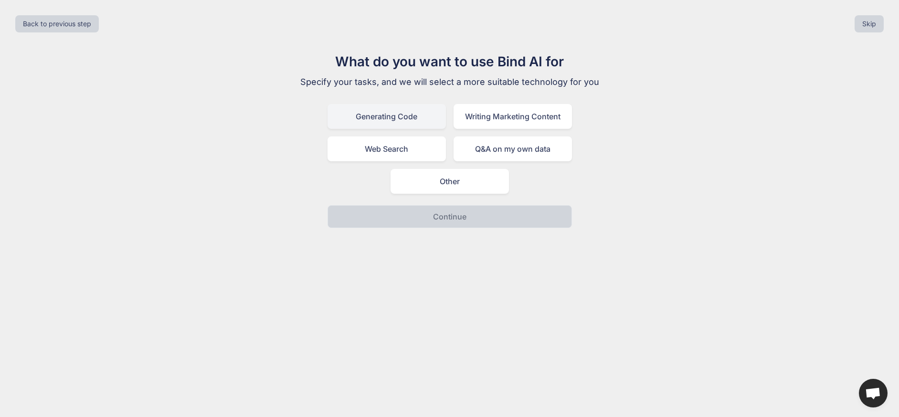
click at [411, 120] on div "Generating Code" at bounding box center [387, 116] width 118 height 25
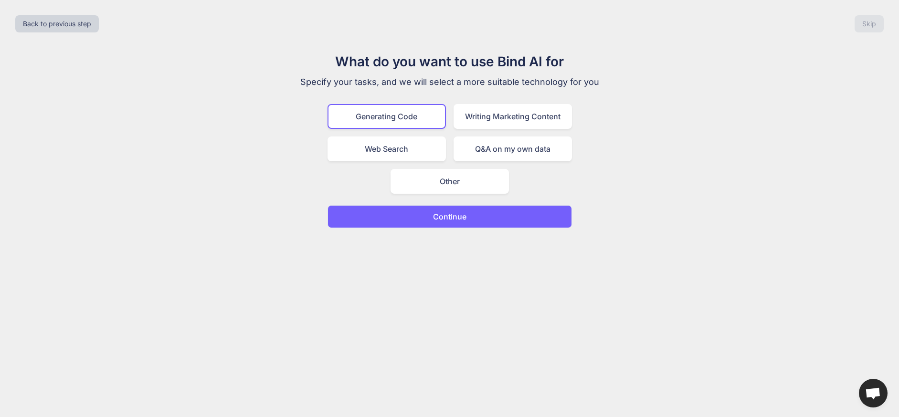
click at [442, 216] on p "Continue" at bounding box center [449, 216] width 33 height 11
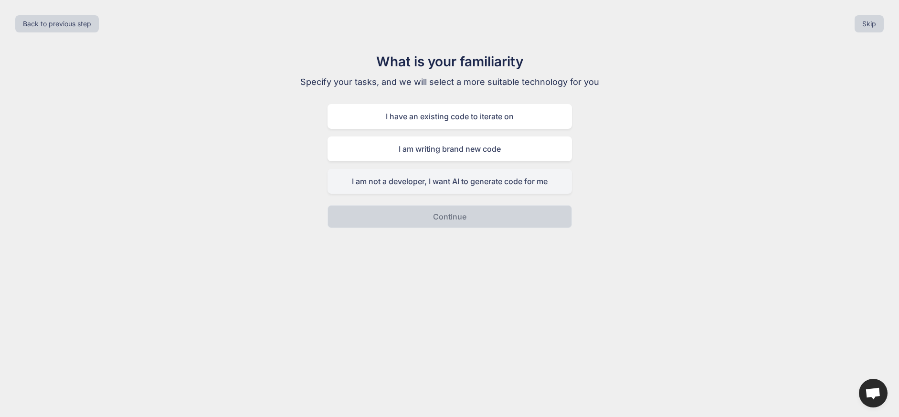
click at [453, 178] on div "I am not a developer, I want AI to generate code for me" at bounding box center [450, 181] width 245 height 25
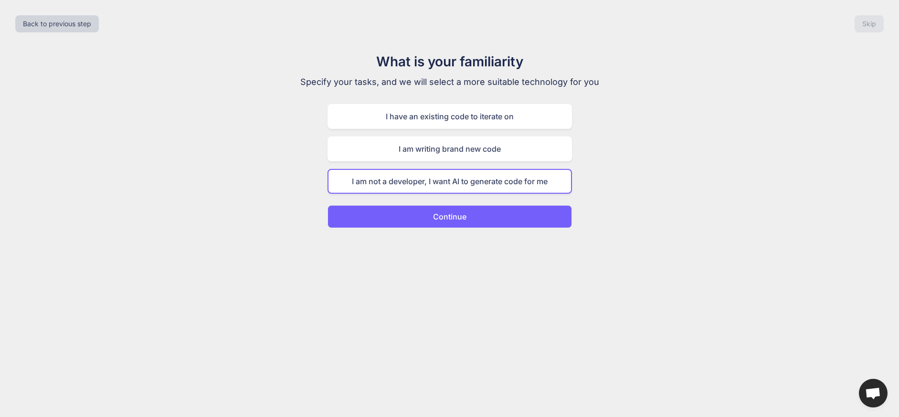
click at [452, 219] on p "Continue" at bounding box center [449, 216] width 33 height 11
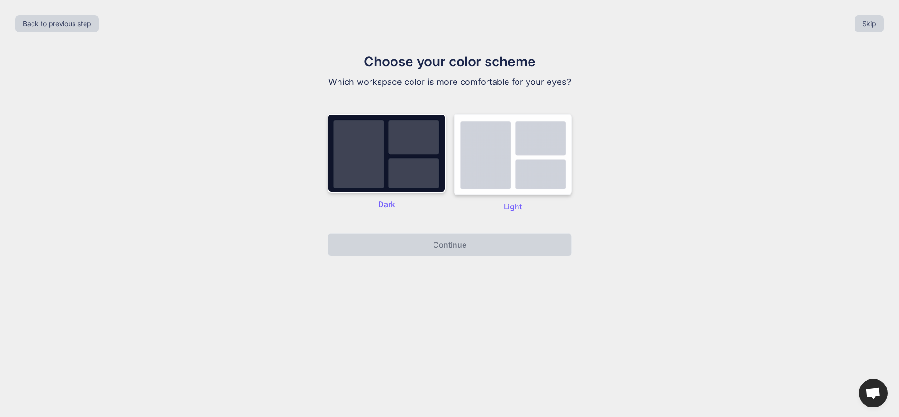
click at [483, 166] on img at bounding box center [513, 155] width 118 height 82
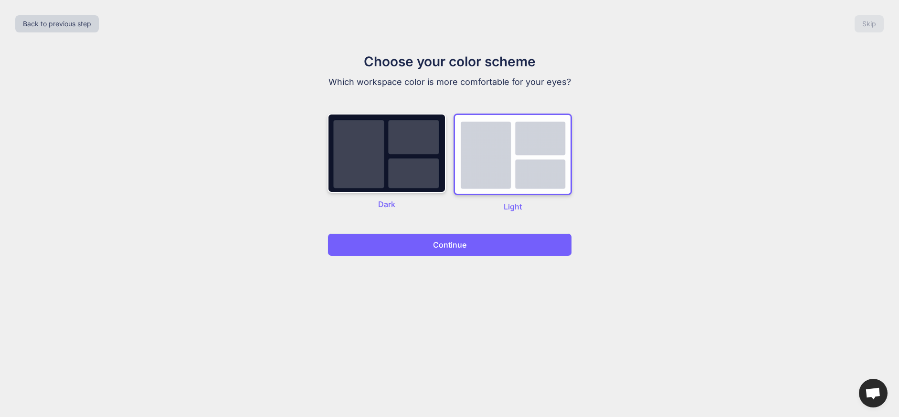
click at [449, 242] on p "Continue" at bounding box center [449, 244] width 33 height 11
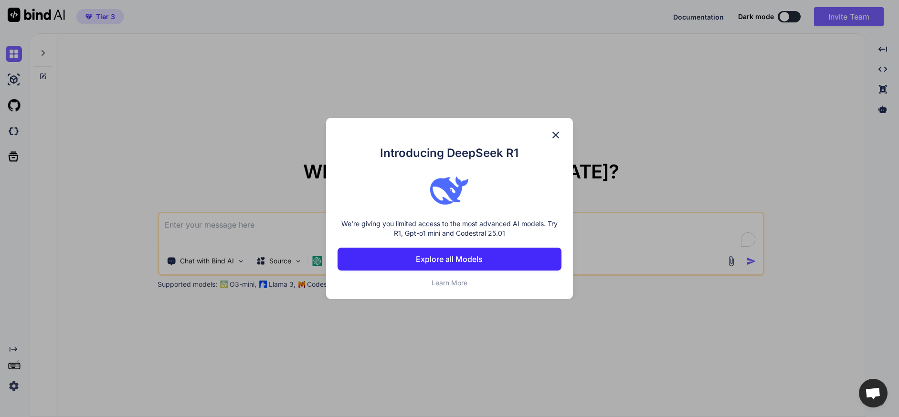
click at [442, 258] on p "Explore all Models" at bounding box center [449, 259] width 67 height 11
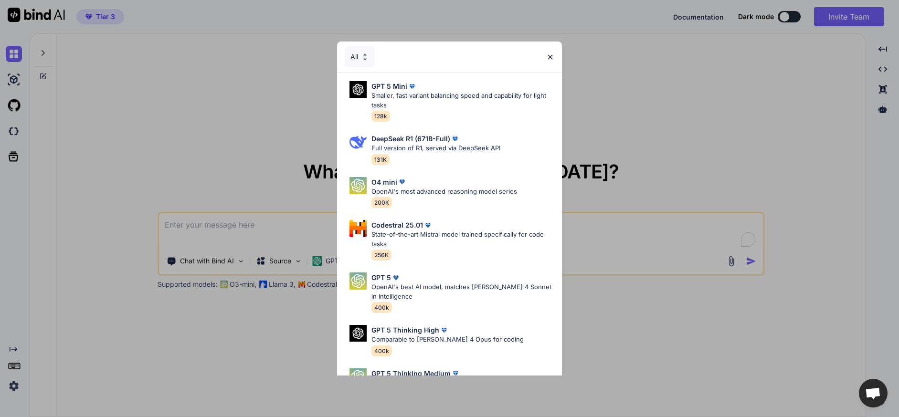
click at [549, 56] on img at bounding box center [550, 57] width 8 height 8
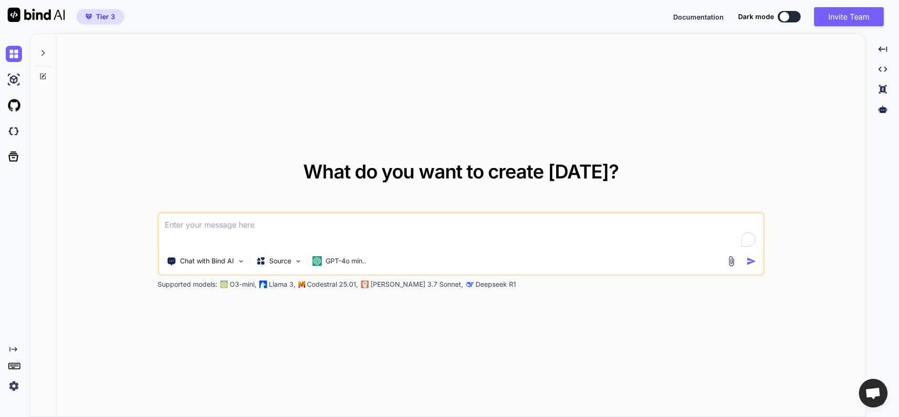
click at [271, 230] on textarea "To enrich screen reader interactions, please activate Accessibility in Grammarl…" at bounding box center [461, 231] width 605 height 35
click at [296, 226] on textarea "To enrich screen reader interactions, please activate Accessibility in Grammarl…" at bounding box center [461, 231] width 605 height 35
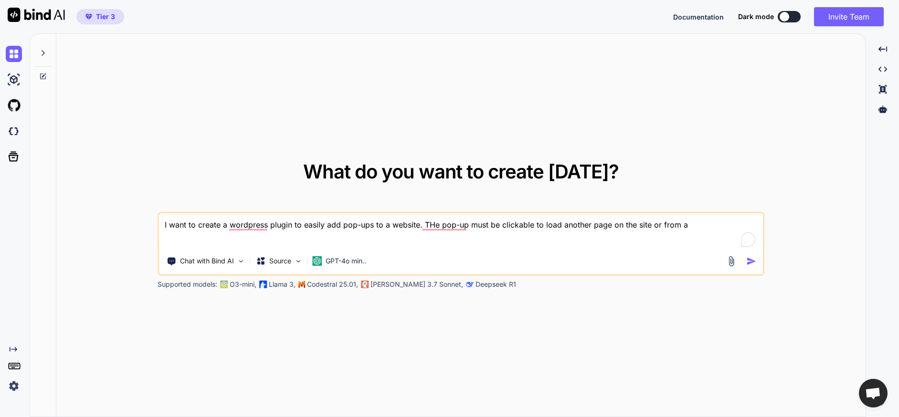
click at [691, 226] on textarea "I want to create a wordpress plugin to easily add pop-ups to a website. THe pop…" at bounding box center [461, 231] width 605 height 35
click at [738, 224] on textarea "I want to create a wordpress plugin to easily add pop-ups to a website. THe pop…" at bounding box center [461, 231] width 605 height 35
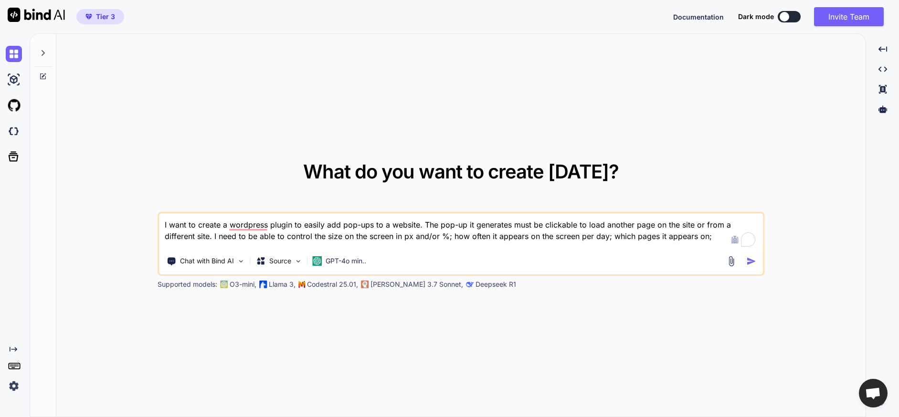
click at [311, 237] on textarea "I want to create a wordpress plugin to easily add pop-ups to a website. The pop…" at bounding box center [461, 231] width 605 height 35
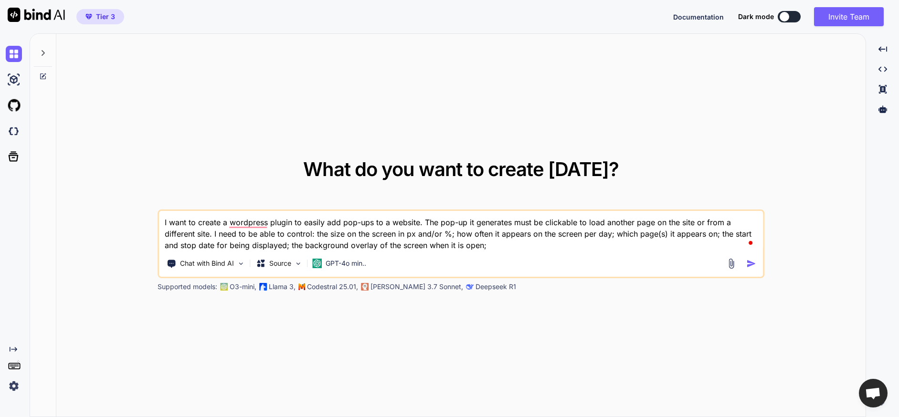
click at [502, 256] on div "Chat with Bind AI Source GPT-4o min.." at bounding box center [442, 263] width 567 height 19
click at [502, 247] on textarea "I want to create a wordpress plugin to easily add pop-ups to a website. The pop…" at bounding box center [461, 231] width 605 height 40
click at [523, 247] on textarea "I want to create a wordpress plugin to easily add pop-ups to a website. The pop…" at bounding box center [461, 231] width 605 height 40
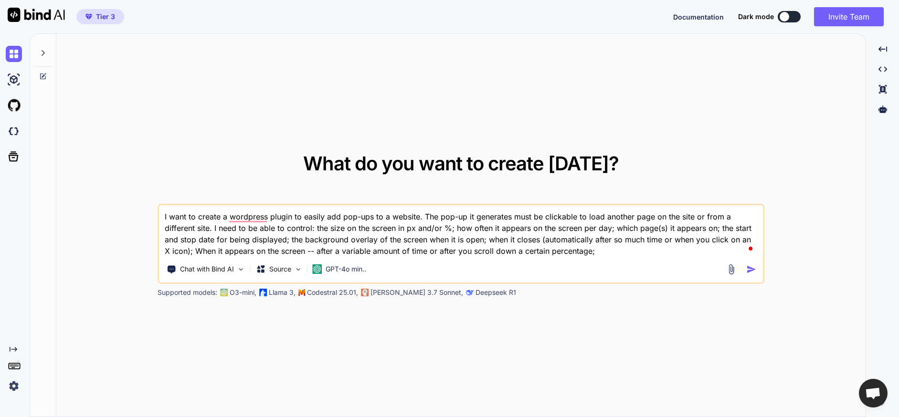
click at [610, 227] on textarea "I want to create a wordpress plugin to easily add pop-ups to a website. The pop…" at bounding box center [461, 231] width 605 height 52
click at [658, 256] on textarea "I want to create a wordpress plugin to easily add pop-ups to a website. The pop…" at bounding box center [461, 231] width 605 height 52
type textarea "I want to create a wordpress plugin to easily add pop-ups to a website. The pop…"
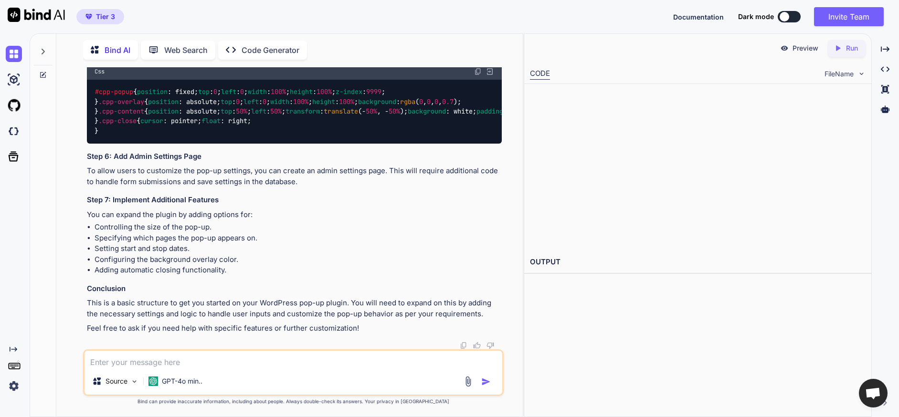
scroll to position [1180, 0]
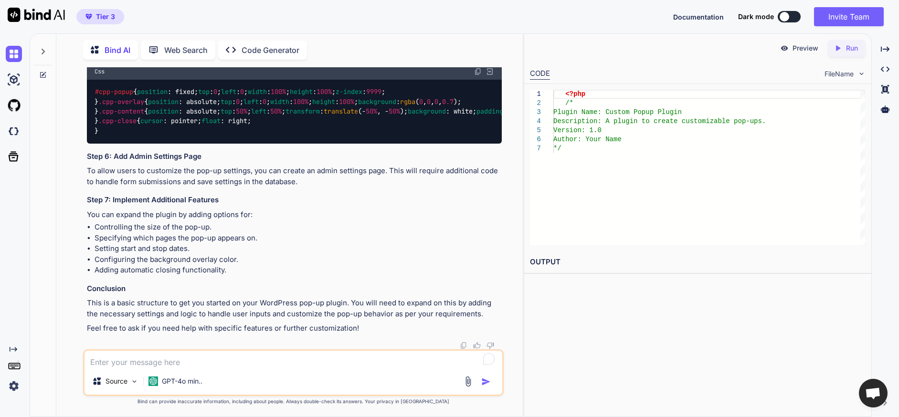
click at [207, 363] on textarea "To enrich screen reader interactions, please activate Accessibility in Grammarl…" at bounding box center [294, 359] width 418 height 17
type textarea "can you create the entire code?"
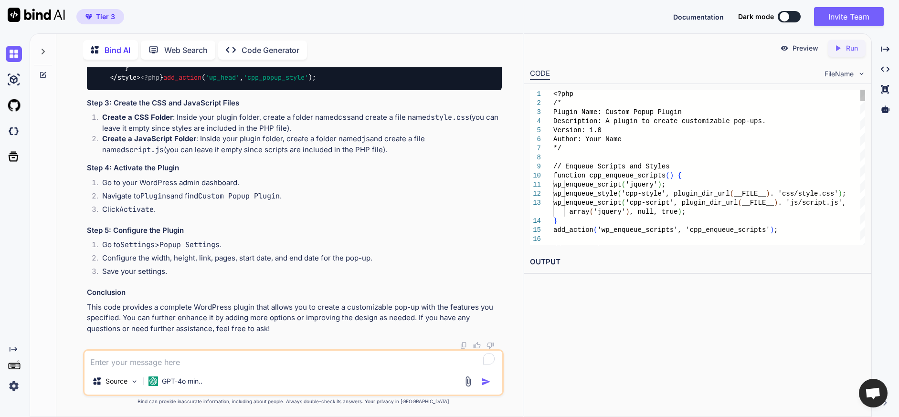
scroll to position [3774, 0]
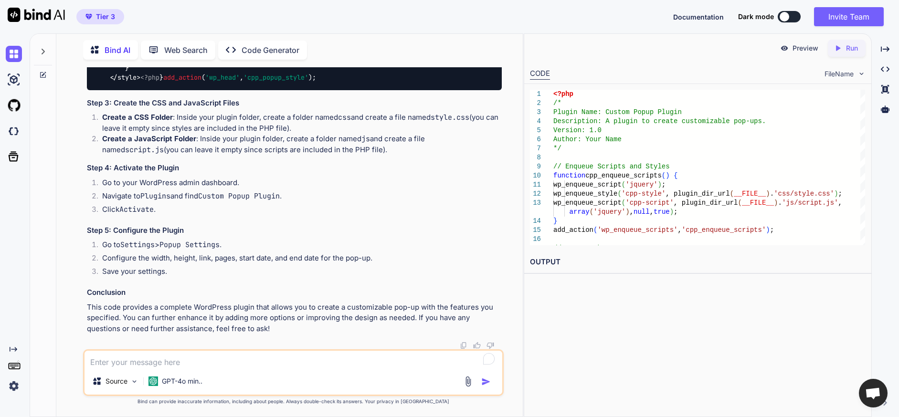
click at [550, 261] on h2 "OUTPUT" at bounding box center [697, 262] width 347 height 22
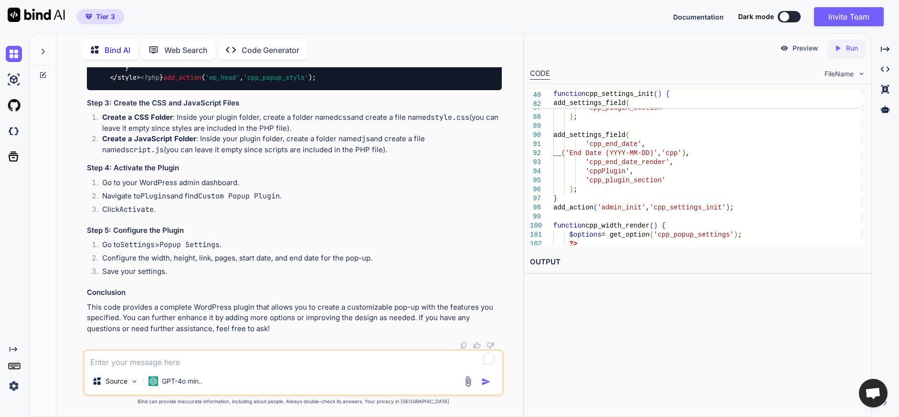
click at [847, 51] on p "Run" at bounding box center [852, 48] width 12 height 10
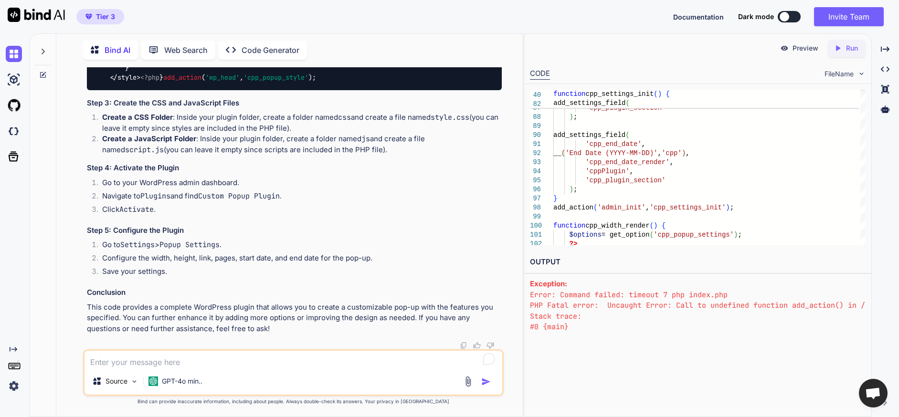
scroll to position [41, 0]
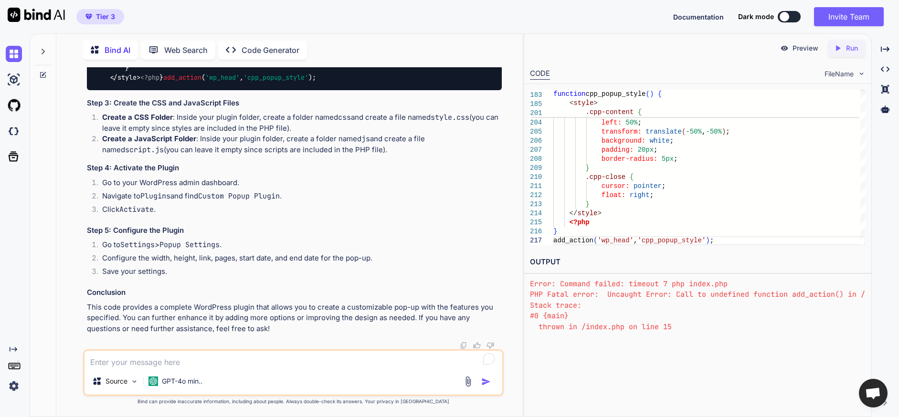
click at [202, 354] on textarea "To enrich screen reader interactions, please activate Accessibility in Grammarl…" at bounding box center [294, 359] width 418 height 17
type textarea "i received an error when I ran it. Can you analyze?"
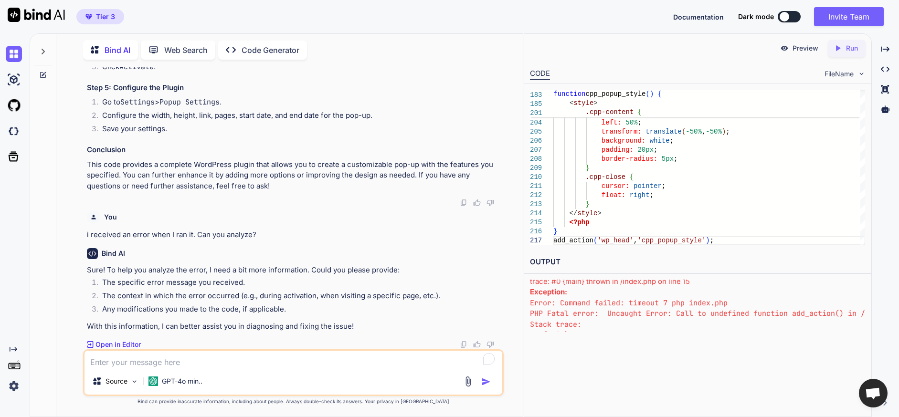
scroll to position [0, 0]
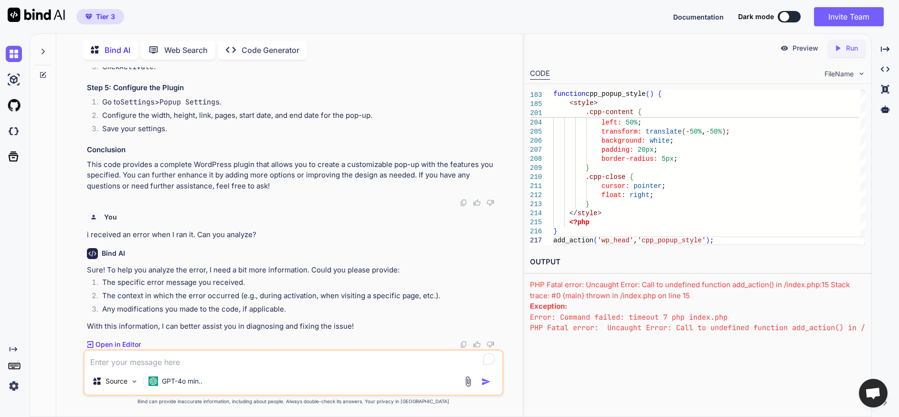
click at [533, 284] on div "PHP Fatal error: Uncaught Error: Call to undefined function add_action() in /in…" at bounding box center [697, 290] width 335 height 21
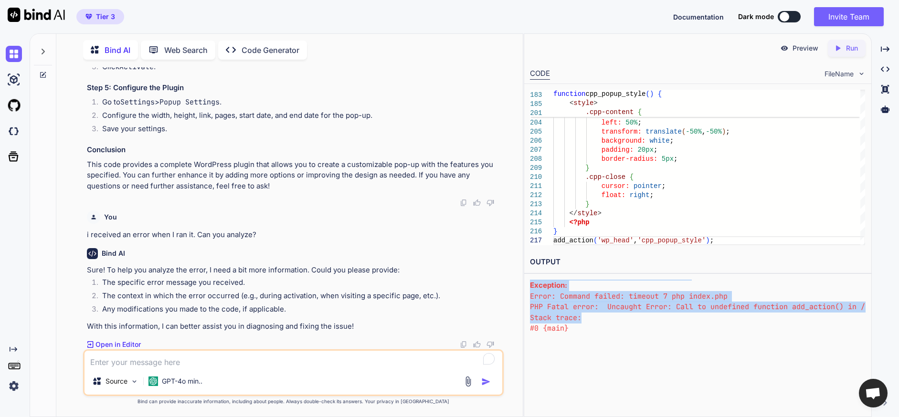
scroll to position [41, 0]
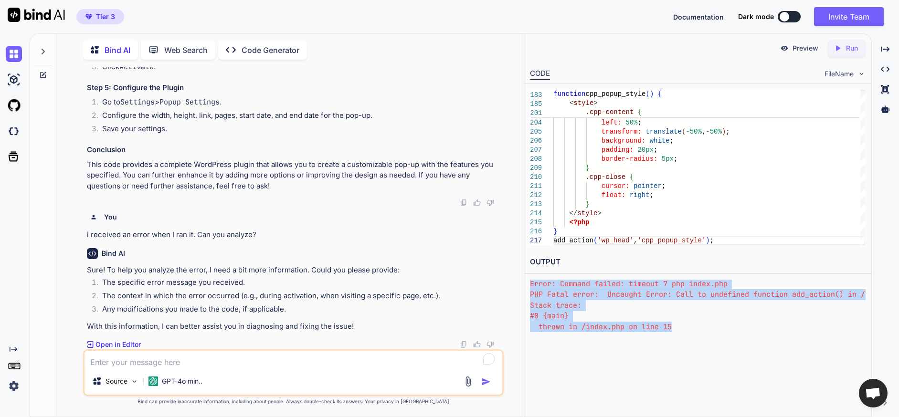
drag, startPoint x: 529, startPoint y: 278, endPoint x: 700, endPoint y: 327, distance: 178.1
click at [700, 327] on div "OUTPUT PHP Fatal error: Uncaught Error: Call to undefined function add_action()…" at bounding box center [697, 292] width 347 height 82
copy div "PHP Fatal error: Uncaught Error: Call to undefined function add_action() in /in…"
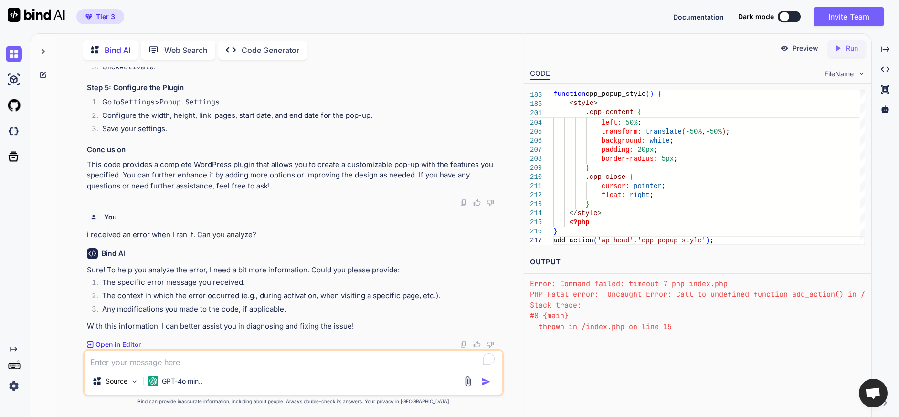
click at [203, 362] on textarea "To enrich screen reader interactions, please activate Accessibility in Grammarl…" at bounding box center [294, 359] width 418 height 17
paste textarea "PHP Fatal error: Uncaught Error: Call to undefined function add_action() in /in…"
type textarea "PHP Fatal error: Uncaught Error: Call to undefined function add_action() in /in…"
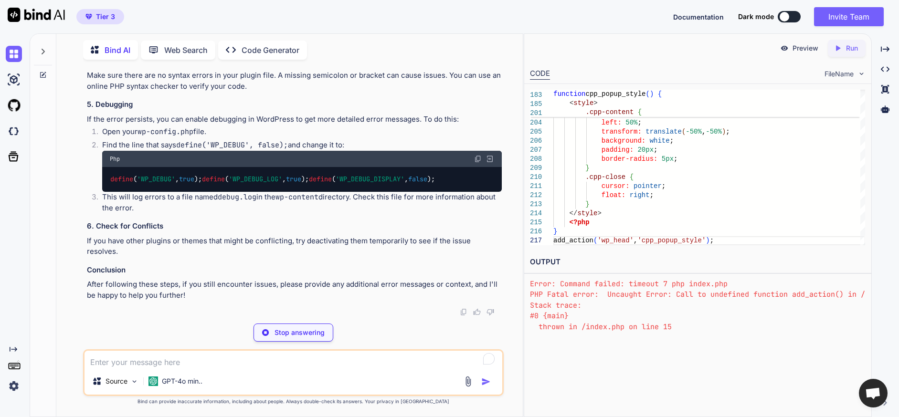
scroll to position [4579, 0]
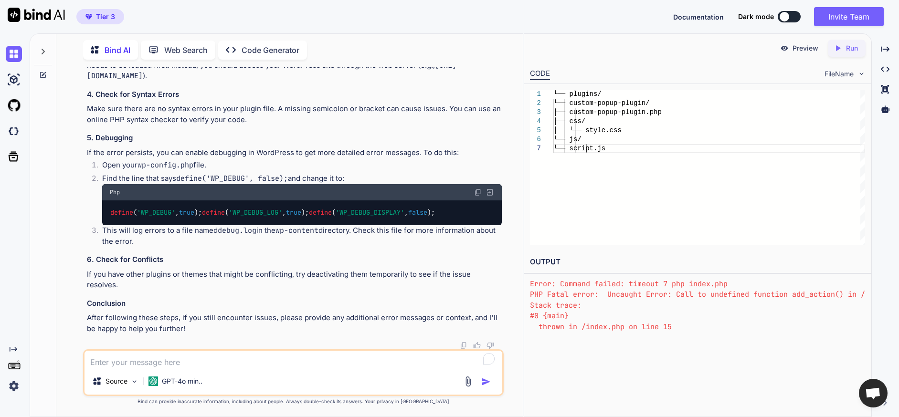
click at [207, 358] on textarea "To enrich screen reader interactions, please activate Accessibility in Grammarl…" at bounding box center [294, 359] width 418 height 17
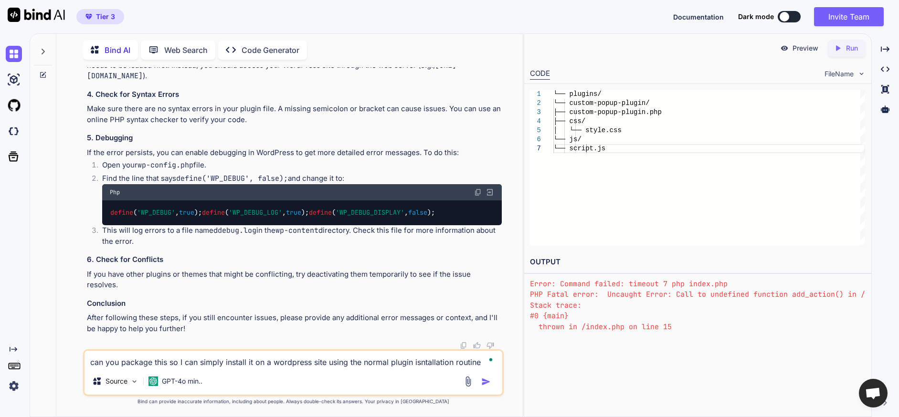
type textarea "can you package this so I can simply install it on a wordpress site using the n…"
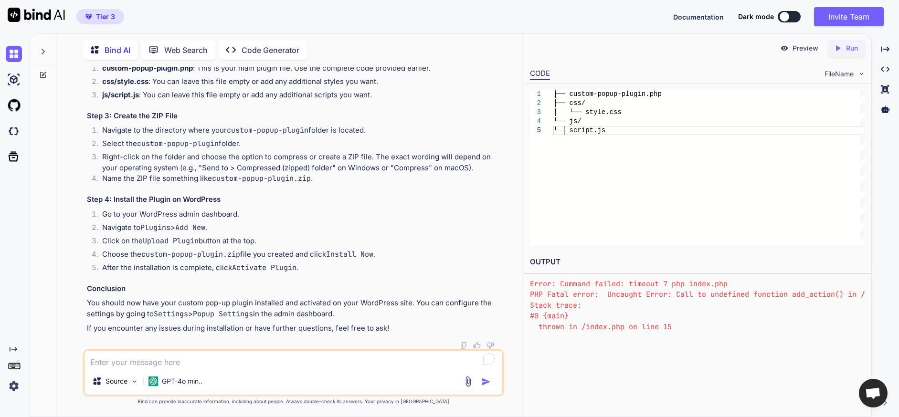
scroll to position [5093, 0]
click at [206, 366] on textarea "To enrich screen reader interactions, please activate Accessibility in Grammarl…" at bounding box center [294, 359] width 418 height 17
type textarea "can you do that for me?"
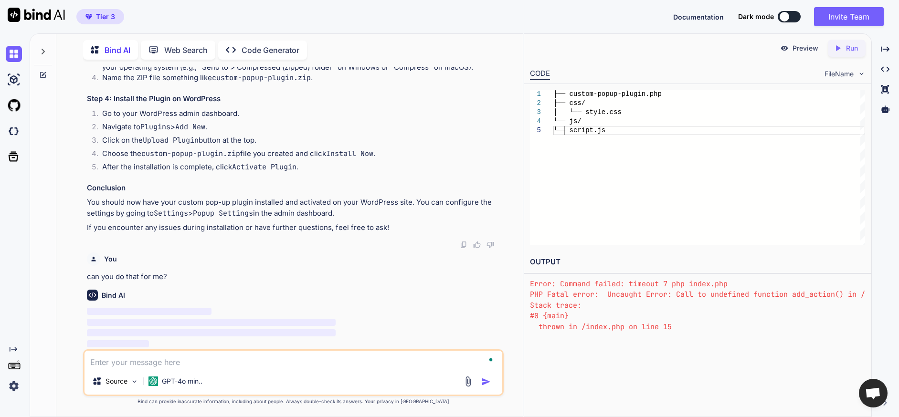
scroll to position [5193, 0]
click at [135, 382] on img at bounding box center [134, 382] width 8 height 8
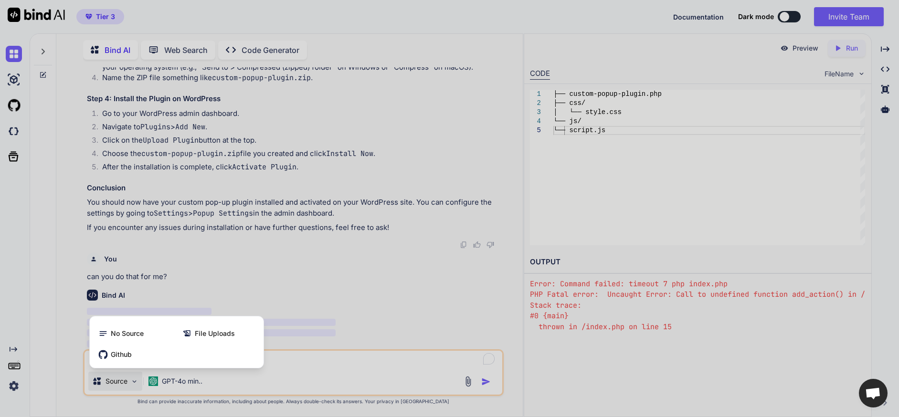
click at [135, 382] on div at bounding box center [449, 208] width 899 height 417
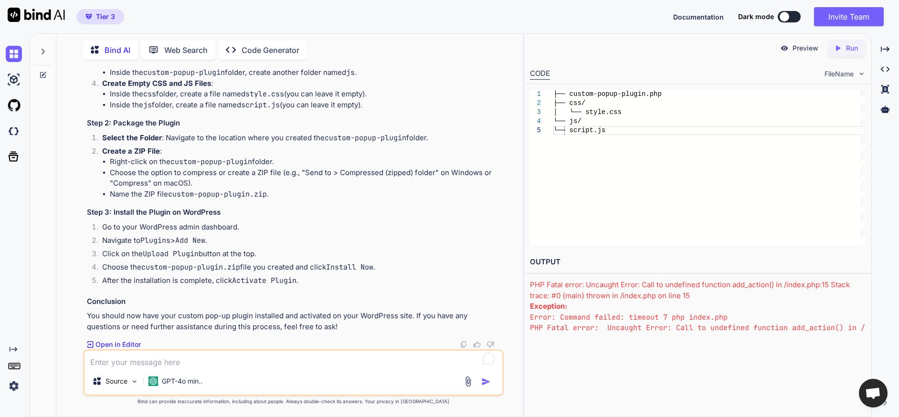
scroll to position [5305, 0]
click at [198, 364] on textarea "To enrich screen reader interactions, please activate Accessibility in Grammarl…" at bounding box center [294, 359] width 418 height 17
type textarea "c"
type textarea "where can i find the code you created earlier?"
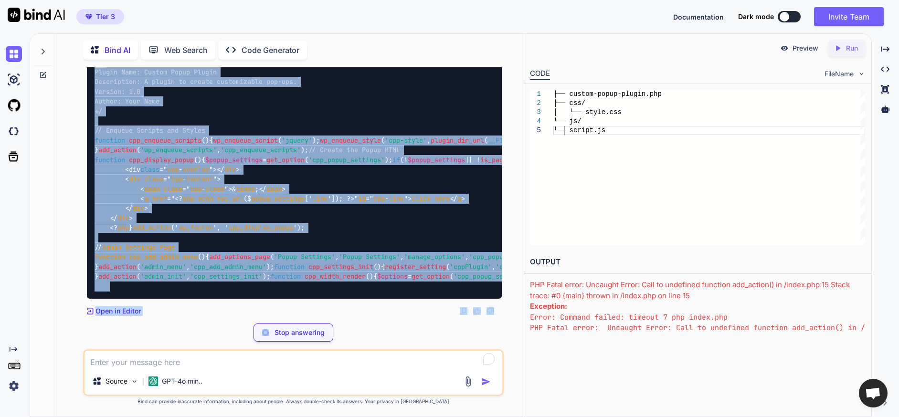
scroll to position [7059, 0]
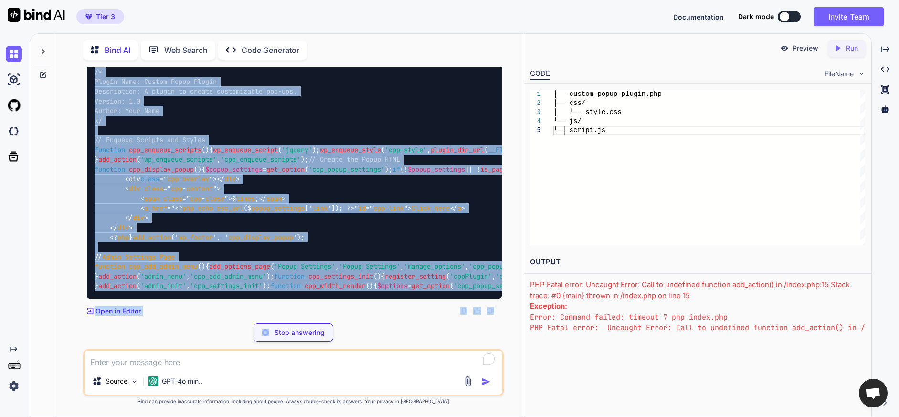
drag, startPoint x: 94, startPoint y: 166, endPoint x: 124, endPoint y: 336, distance: 172.6
click at [124, 336] on div "You I want to create a wordpress plugin to easily add pop-ups to a website. The…" at bounding box center [293, 242] width 421 height 350
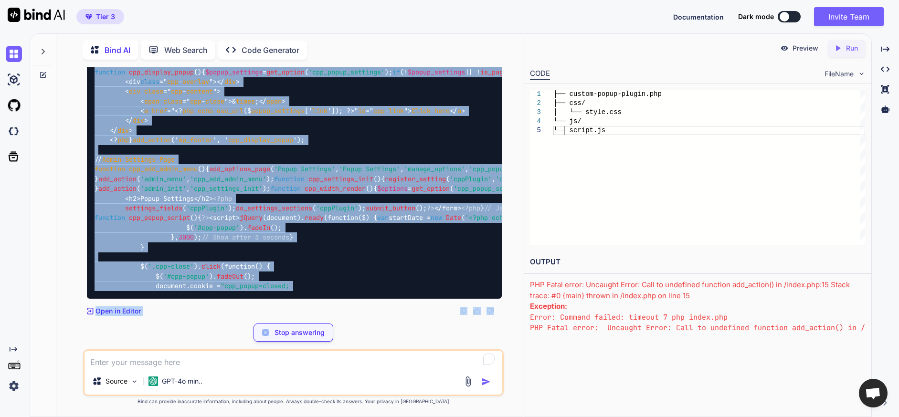
scroll to position [7409, 0]
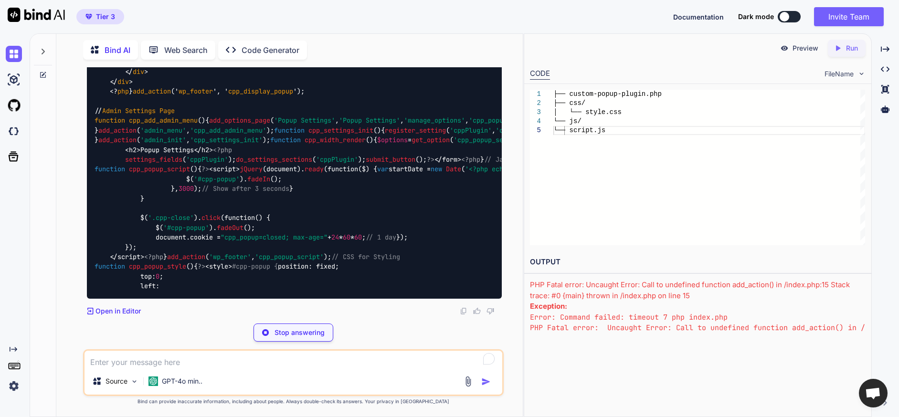
click at [439, 332] on div "Stop answering" at bounding box center [293, 333] width 421 height 18
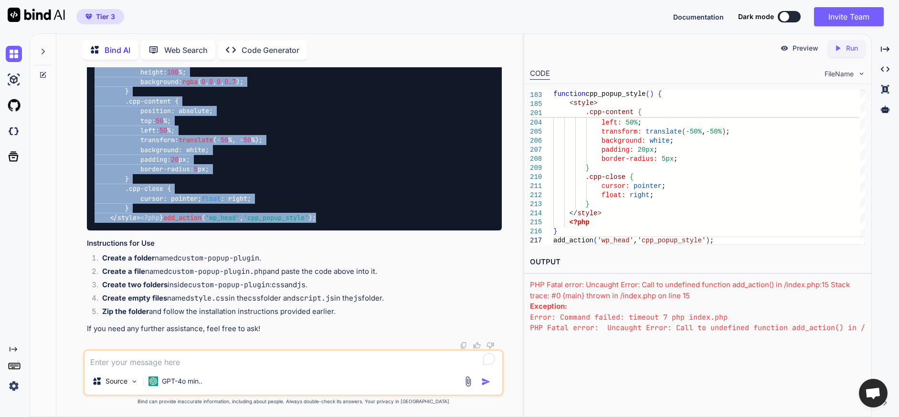
scroll to position [5815, 0]
drag, startPoint x: 274, startPoint y: 214, endPoint x: 89, endPoint y: 187, distance: 187.3
copy code "<?php /* Plugin Name: Custom Popup Plugin Description: A plugin to create custo…"
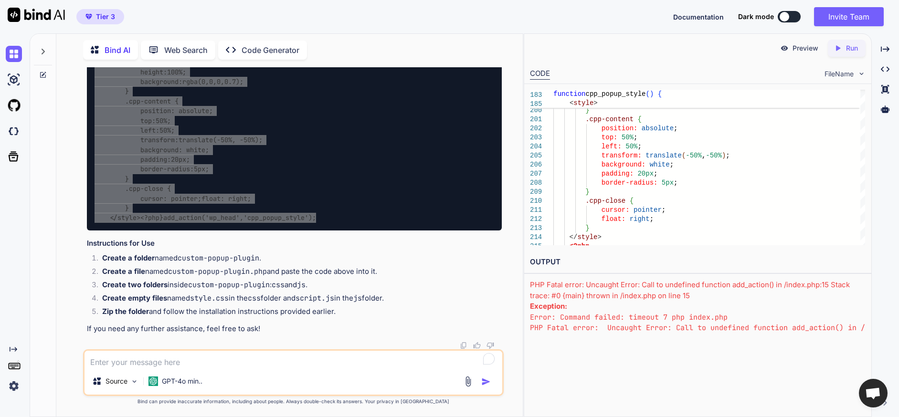
scroll to position [5672, 0]
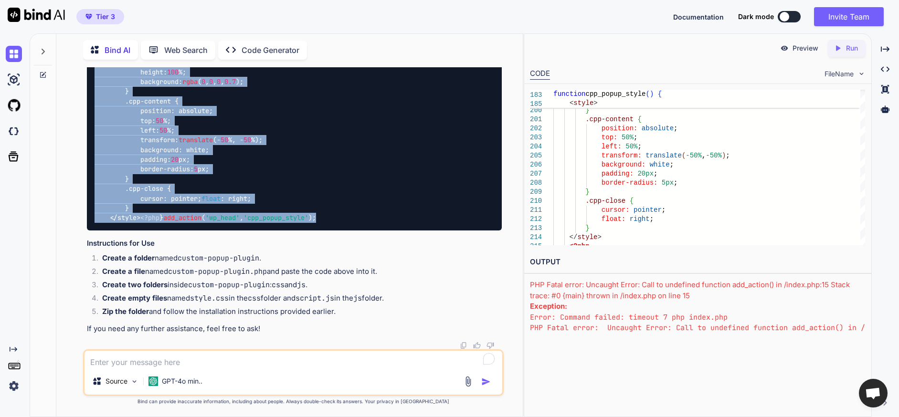
click at [229, 365] on textarea "To enrich screen reader interactions, please activate Accessibility in Grammarl…" at bounding box center [294, 359] width 418 height 17
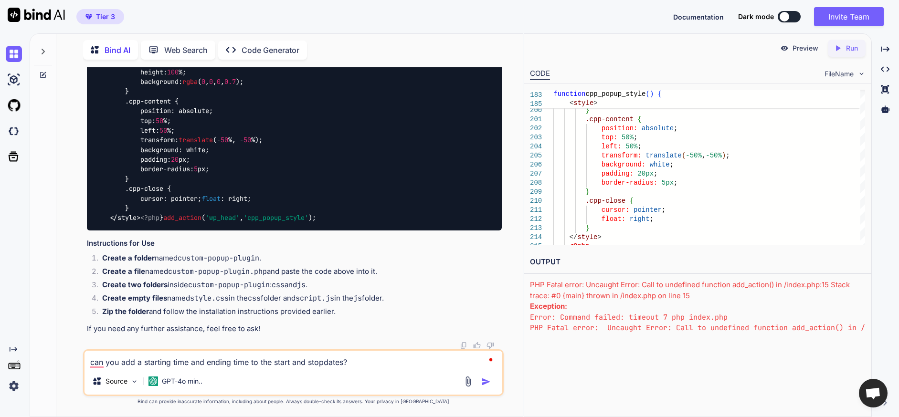
type textarea "can you add a starting time and ending time to the start and stop dates?"
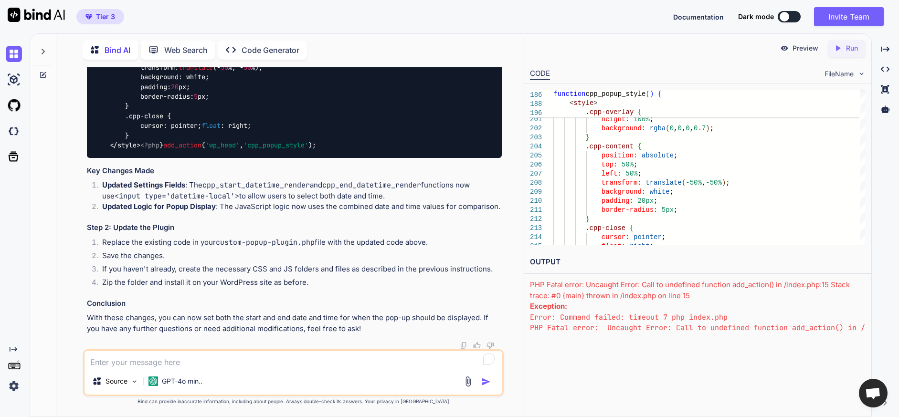
scroll to position [10395, 0]
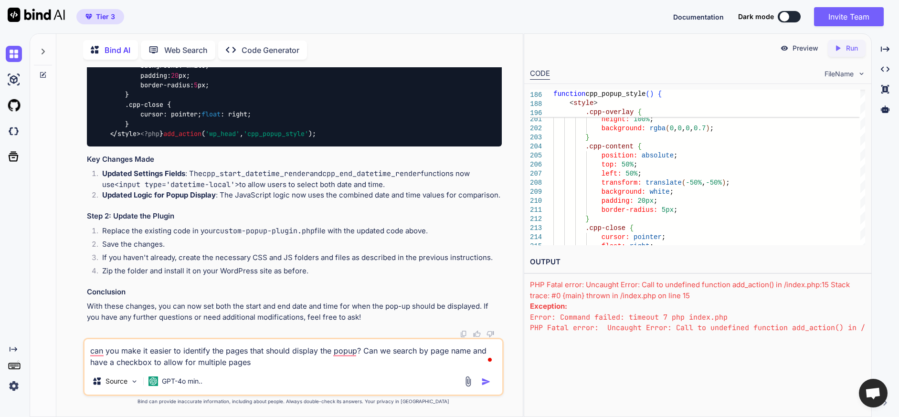
type textarea "can you make it easier to identify the pages that should display the popup? Can…"
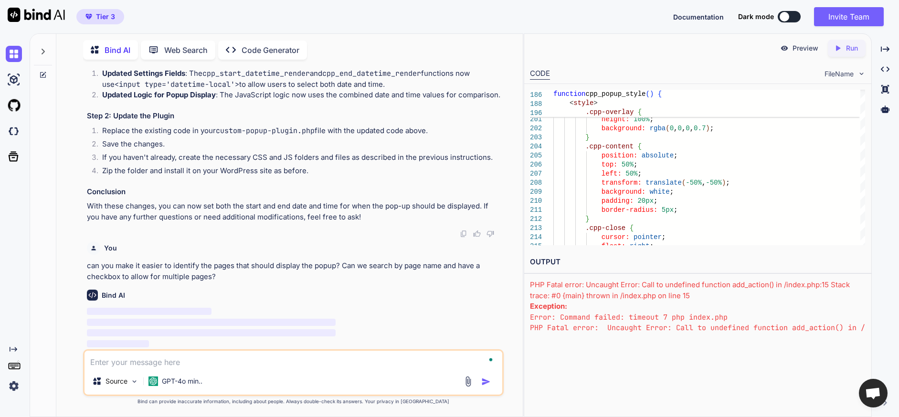
scroll to position [10506, 0]
